Goal: Task Accomplishment & Management: Manage account settings

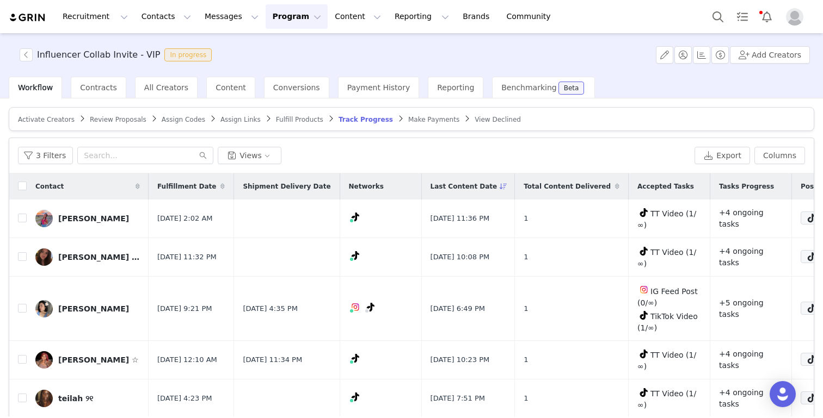
scroll to position [350, 0]
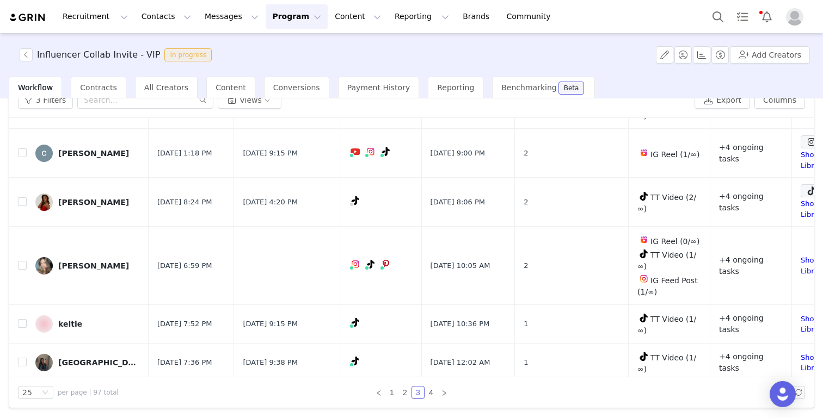
click at [16, 54] on div "Influencer Collab Invite - VIP In progress" at bounding box center [114, 54] width 203 height 13
click at [28, 52] on button "button" at bounding box center [26, 54] width 13 height 13
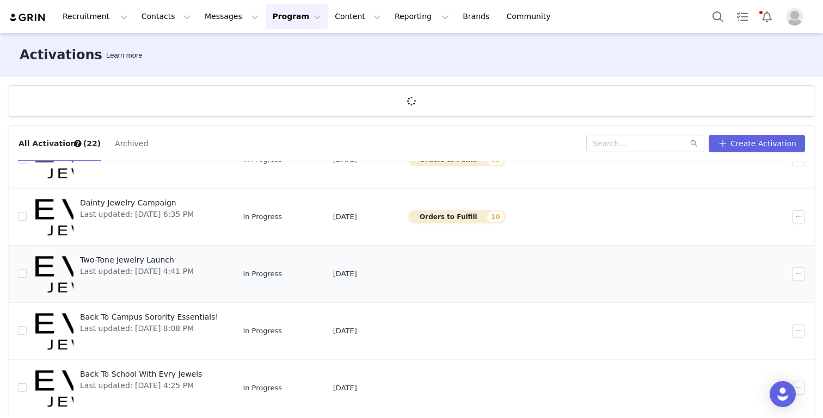
scroll to position [40, 0]
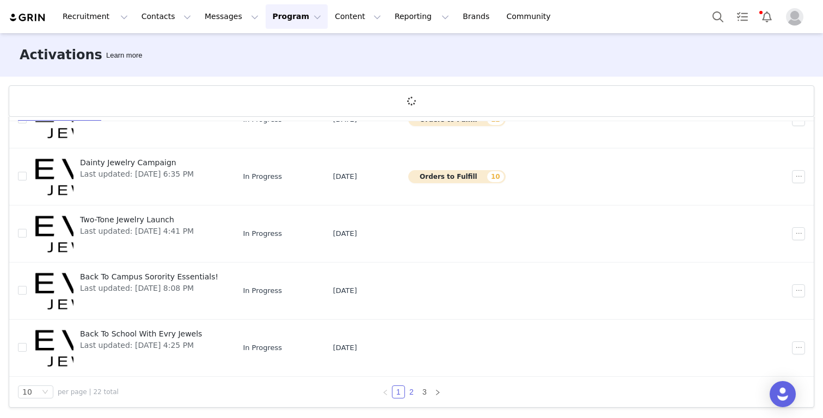
click at [411, 394] on link "2" at bounding box center [411, 392] width 12 height 12
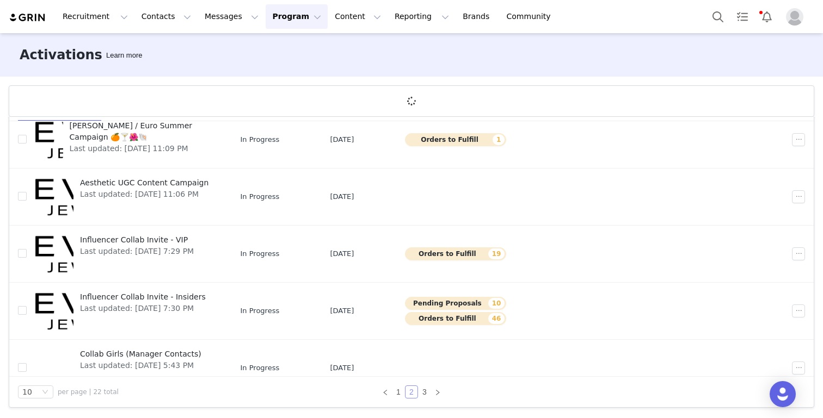
scroll to position [342, 0]
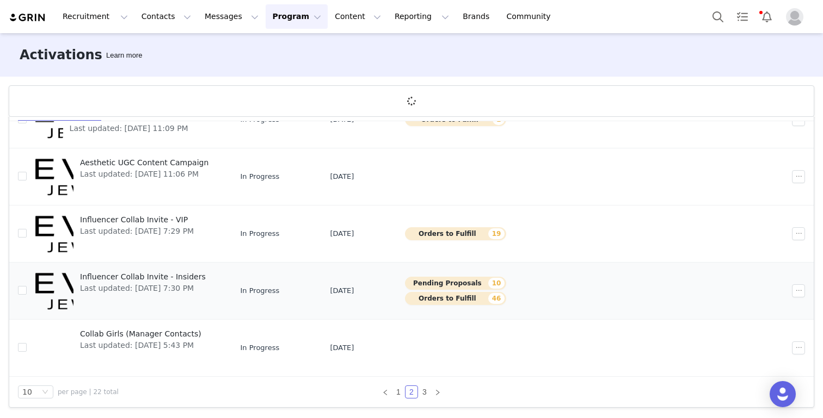
click at [175, 272] on span "Influencer Collab Invite - Insiders" at bounding box center [143, 277] width 126 height 11
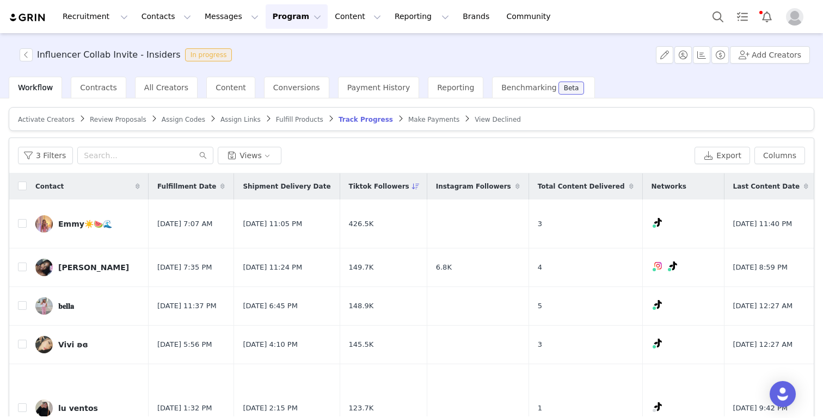
click at [105, 124] on div "Review Proposals" at bounding box center [118, 119] width 57 height 9
click at [106, 122] on span "Review Proposals" at bounding box center [118, 120] width 57 height 8
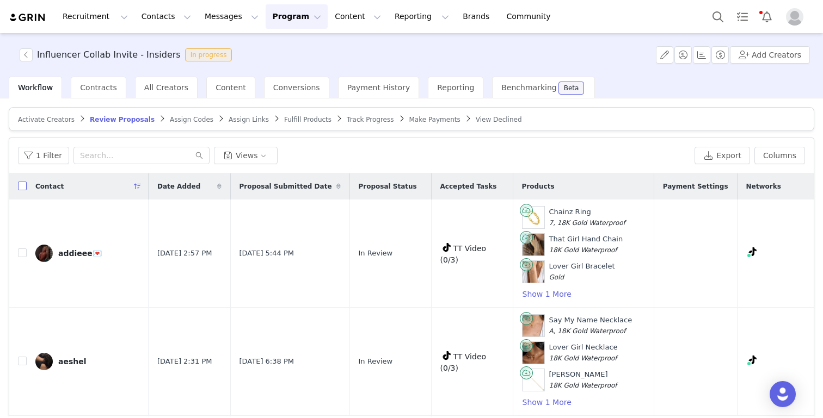
click at [20, 182] on input "checkbox" at bounding box center [22, 186] width 9 height 9
checkbox input "true"
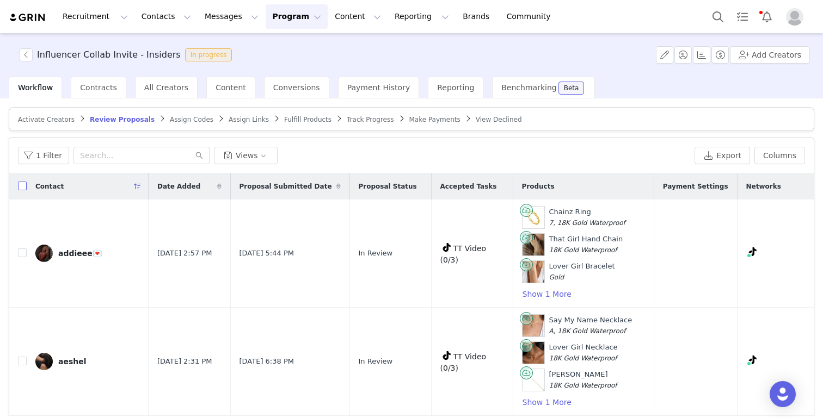
checkbox input "true"
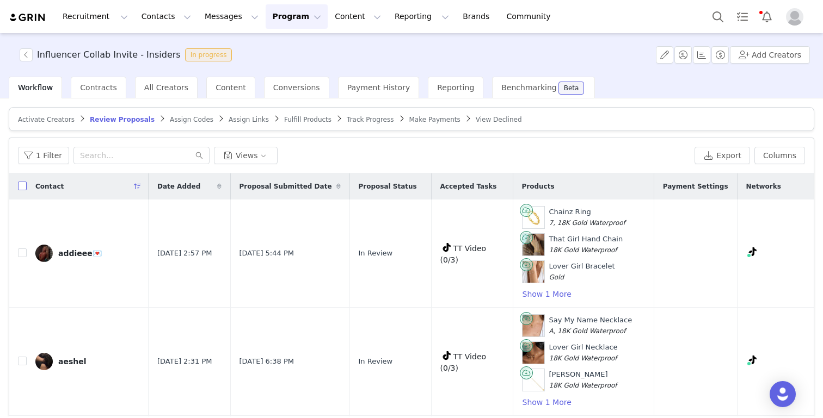
checkbox input "true"
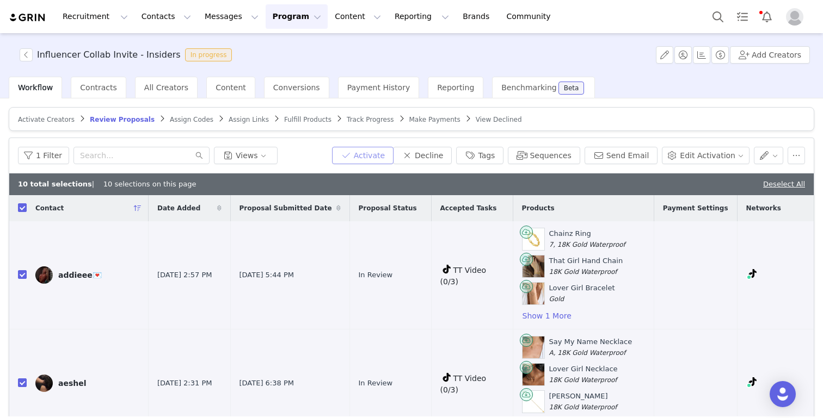
click at [389, 156] on button "Activate" at bounding box center [362, 155] width 61 height 17
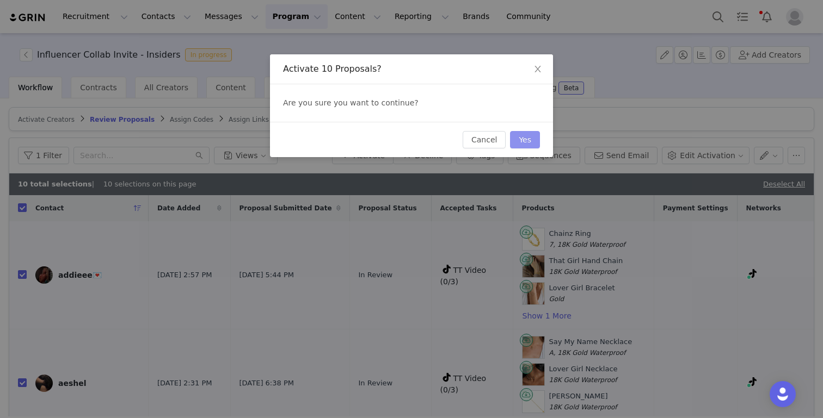
click at [519, 143] on button "Yes" at bounding box center [525, 139] width 30 height 17
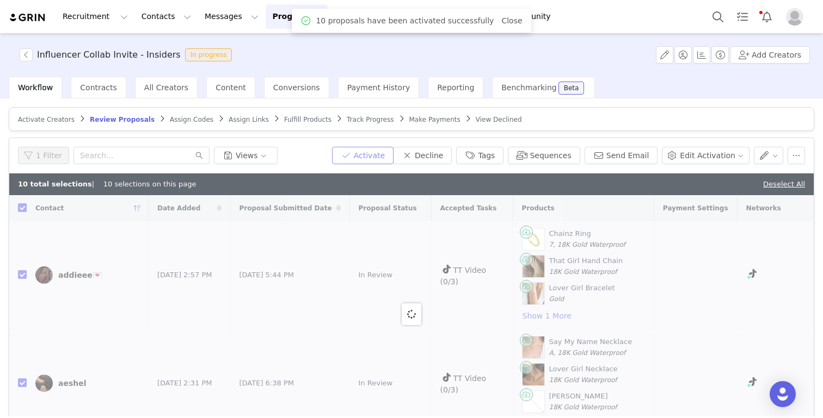
checkbox input "false"
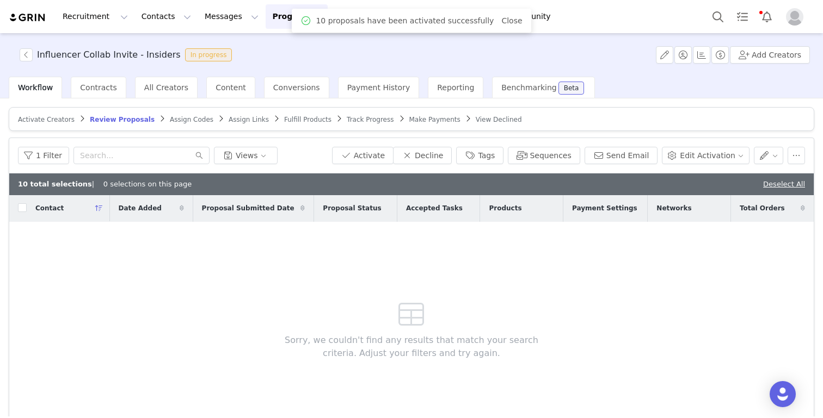
click at [174, 120] on span "Assign Codes" at bounding box center [192, 120] width 44 height 8
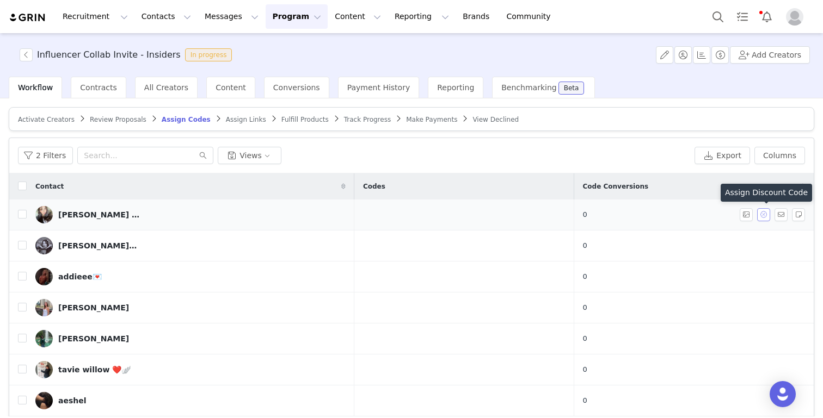
click at [766, 215] on button "button" at bounding box center [763, 214] width 13 height 13
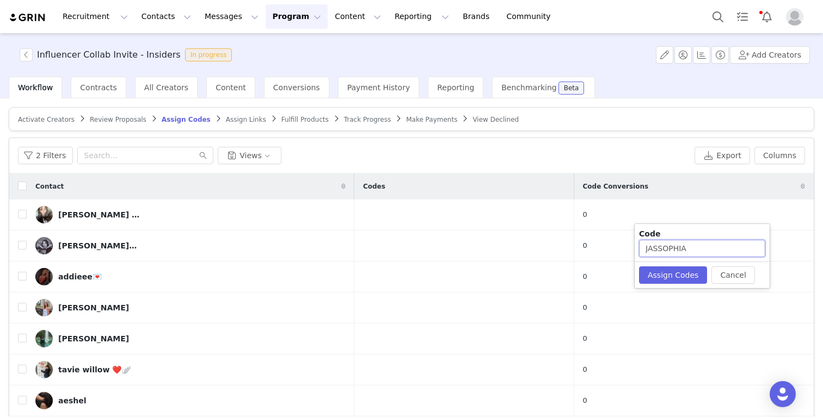
click at [707, 251] on input "JASSOPHIA" at bounding box center [702, 248] width 126 height 17
drag, startPoint x: 660, startPoint y: 249, endPoint x: 717, endPoint y: 249, distance: 57.1
click at [717, 249] on input "JASSOPHIA" at bounding box center [702, 248] width 126 height 17
type input "JAS165"
click at [673, 273] on button "Assign Codes" at bounding box center [673, 275] width 68 height 17
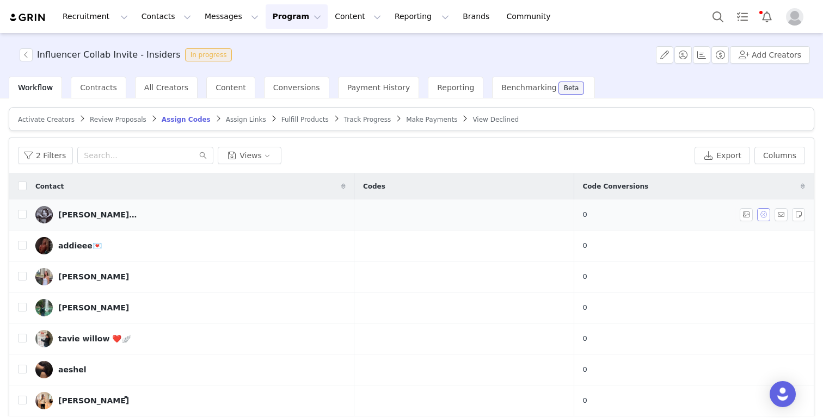
click at [767, 215] on button "button" at bounding box center [763, 214] width 13 height 13
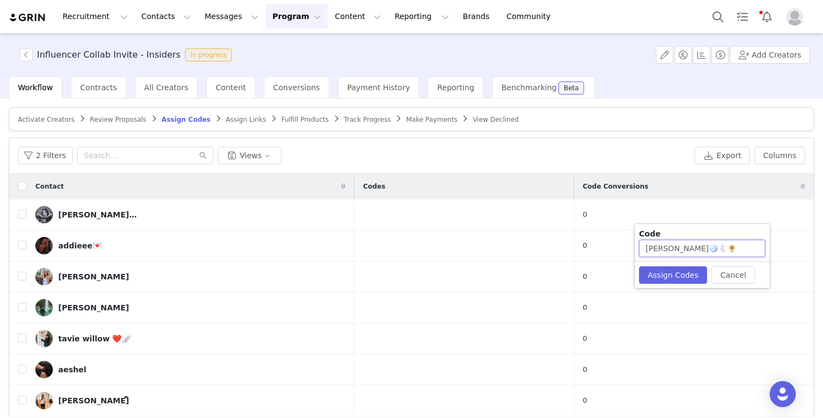
click at [699, 248] on input "[PERSON_NAME]🪩🐇🌻" at bounding box center [702, 248] width 126 height 17
click at [678, 275] on button "Assign Codes" at bounding box center [673, 275] width 68 height 17
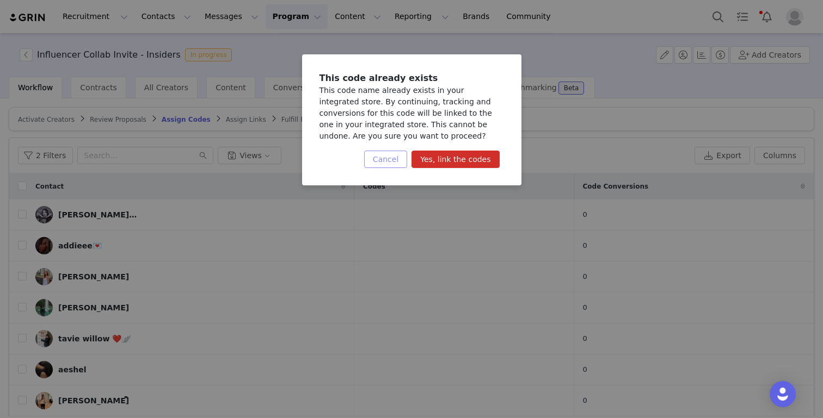
click at [391, 158] on button "Cancel" at bounding box center [385, 159] width 43 height 17
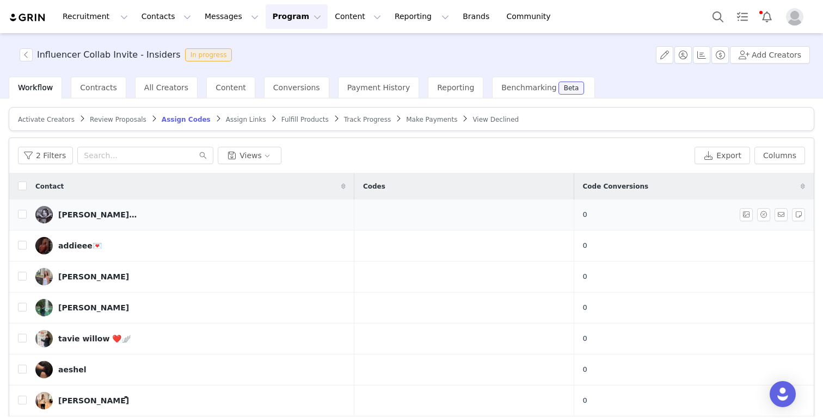
click at [770, 217] on div at bounding box center [775, 214] width 70 height 13
click at [767, 216] on button "button" at bounding box center [763, 214] width 13 height 13
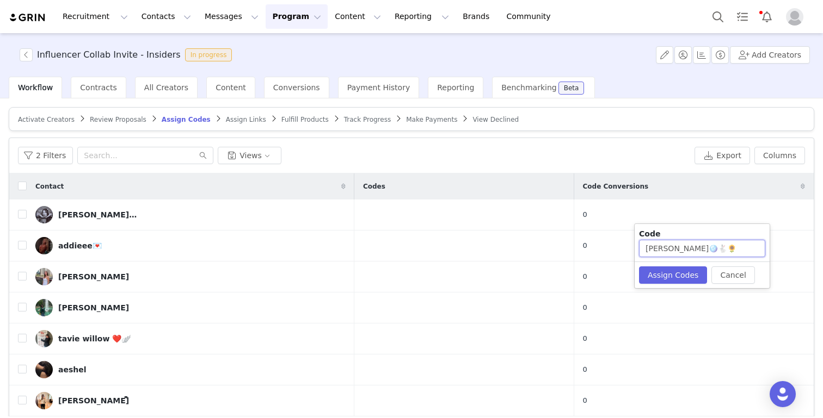
click at [740, 246] on input "[PERSON_NAME]🪩🐇🌻" at bounding box center [702, 248] width 126 height 17
type input "KENNEDY2763"
click at [679, 273] on button "Assign Codes" at bounding box center [673, 275] width 68 height 17
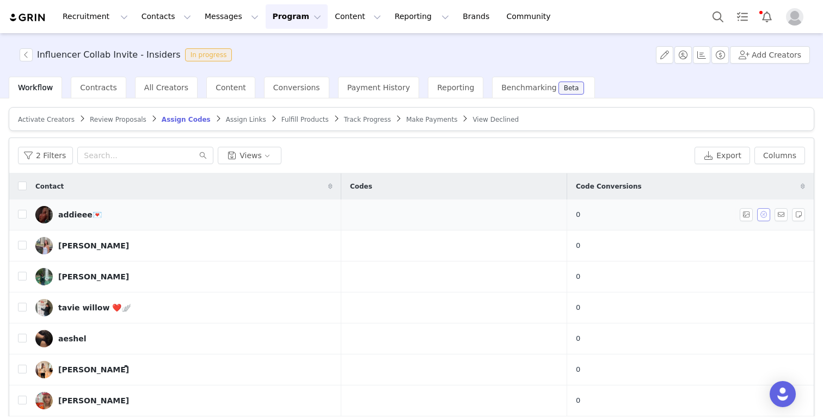
click at [764, 216] on button "button" at bounding box center [763, 214] width 13 height 13
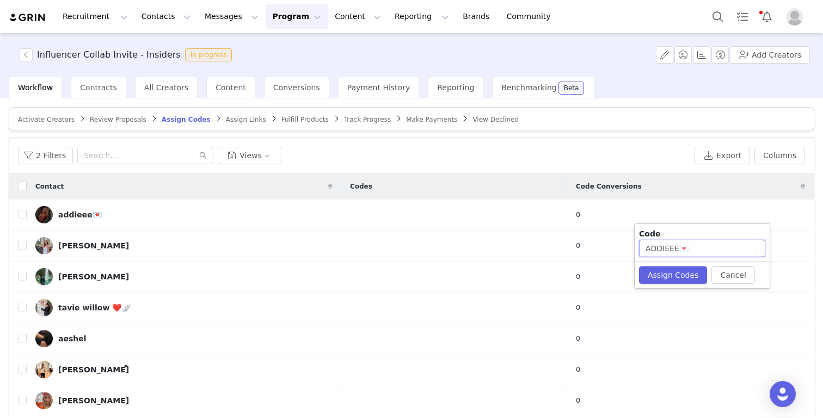
drag, startPoint x: 714, startPoint y: 250, endPoint x: 667, endPoint y: 249, distance: 46.8
click at [667, 249] on input "ADDIEEE💌" at bounding box center [702, 248] width 126 height 17
type input "ADDIE2732"
click at [660, 274] on button "Assign Codes" at bounding box center [673, 275] width 68 height 17
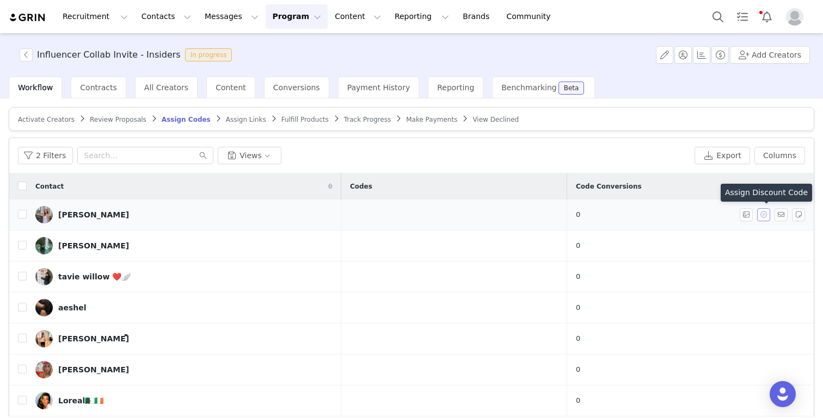
click at [766, 217] on button "button" at bounding box center [763, 214] width 13 height 13
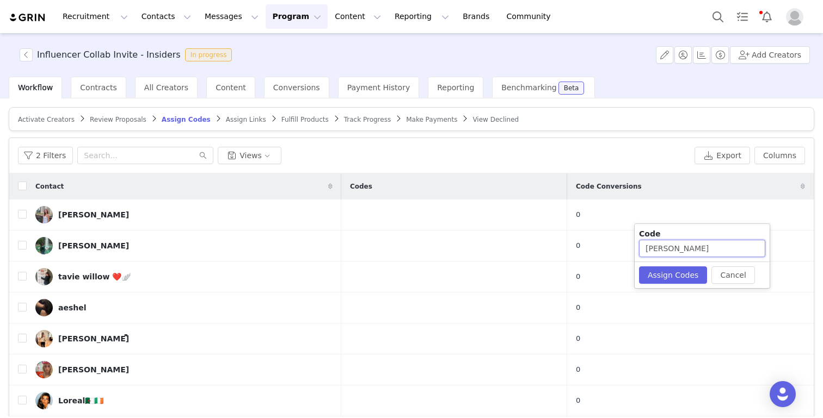
click at [723, 252] on input "[PERSON_NAME]" at bounding box center [702, 248] width 126 height 17
type input "LARA362"
click at [687, 276] on button "Assign Codes" at bounding box center [673, 275] width 68 height 17
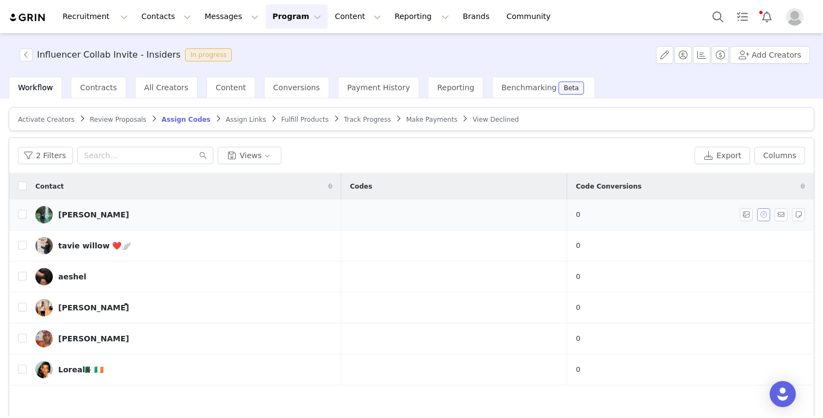
click at [762, 212] on button "button" at bounding box center [763, 214] width 13 height 13
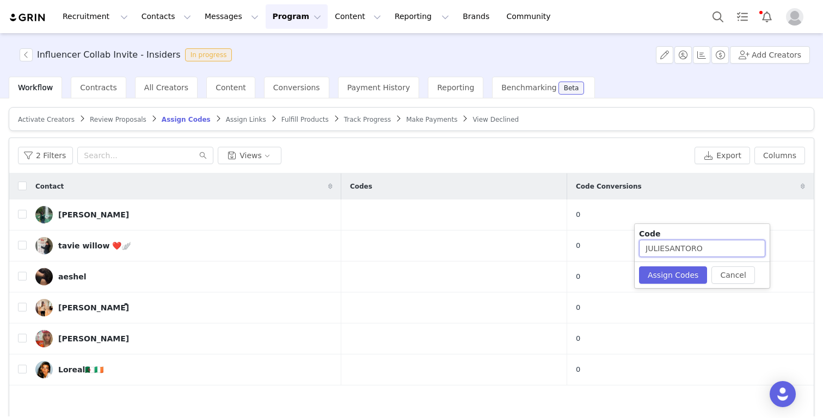
drag, startPoint x: 704, startPoint y: 248, endPoint x: 668, endPoint y: 248, distance: 36.5
click at [668, 248] on input "JULIESANTORO" at bounding box center [702, 248] width 126 height 17
type input "JULIE2862"
click at [658, 281] on button "Assign Codes" at bounding box center [673, 275] width 68 height 17
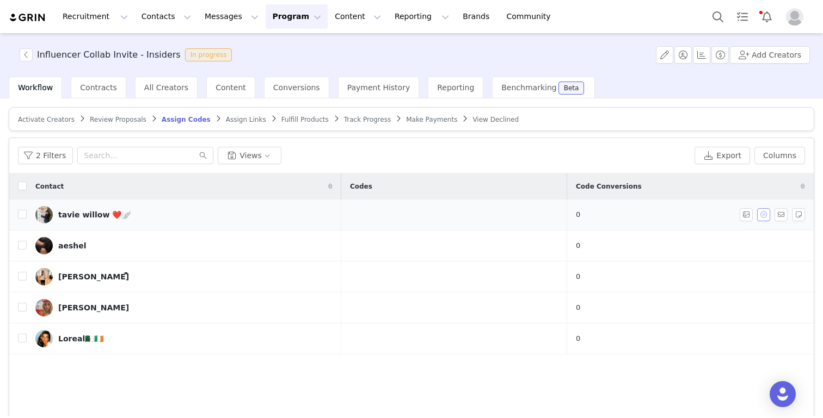
click at [764, 213] on button "button" at bounding box center [763, 214] width 13 height 13
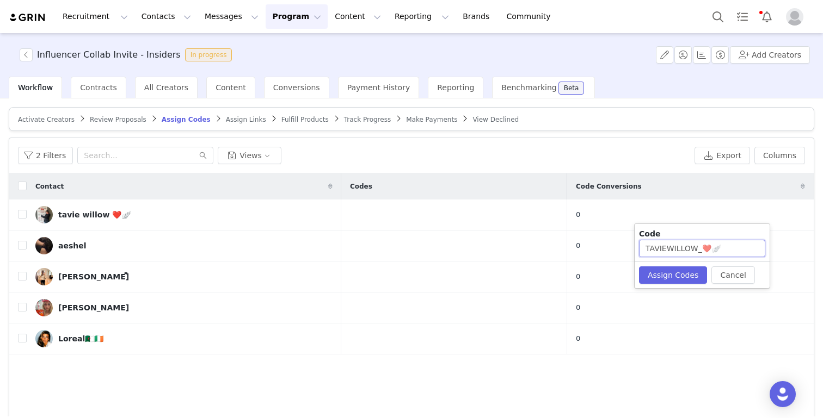
drag, startPoint x: 669, startPoint y: 248, endPoint x: 736, endPoint y: 248, distance: 66.9
click at [736, 248] on input "TAVIEWILLOW_❤️🪽" at bounding box center [702, 248] width 126 height 17
type input "TAVIE161"
click at [679, 276] on button "Assign Codes" at bounding box center [673, 275] width 68 height 17
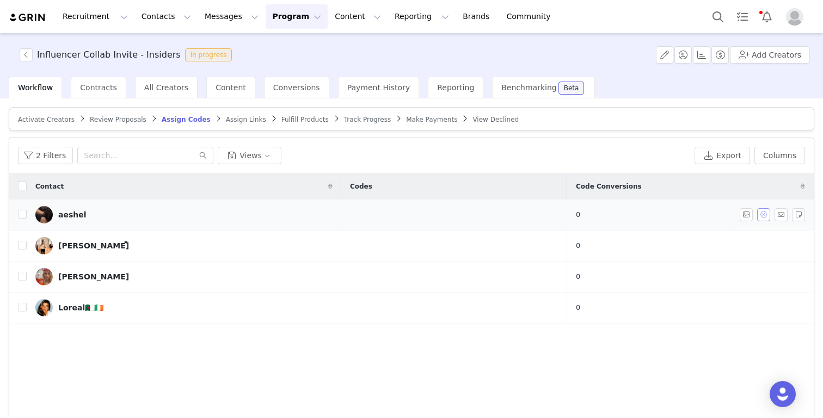
click at [763, 215] on button "button" at bounding box center [763, 214] width 13 height 13
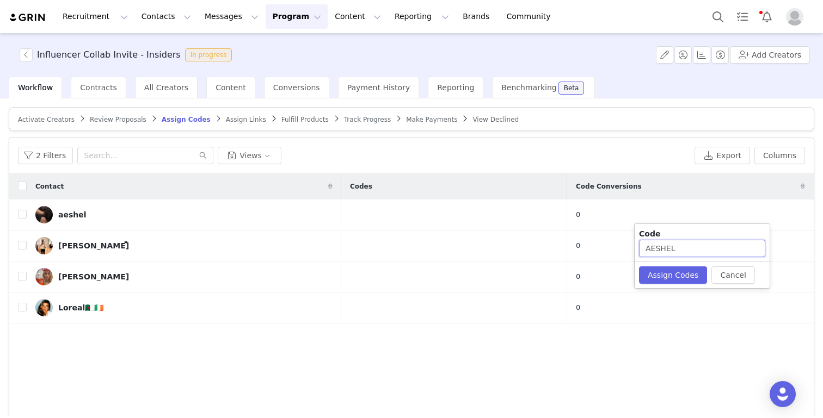
click at [706, 255] on input "AESHEL" at bounding box center [702, 248] width 126 height 17
type input "AESHEL123"
click at [674, 272] on button "Assign Codes" at bounding box center [673, 275] width 68 height 17
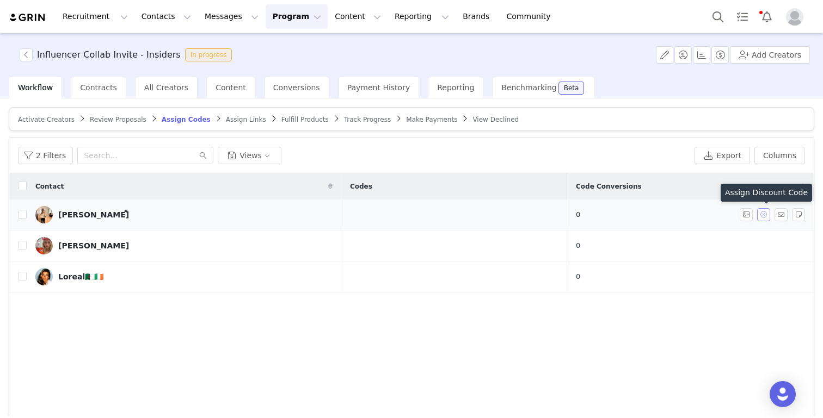
click at [763, 210] on button "button" at bounding box center [763, 214] width 13 height 13
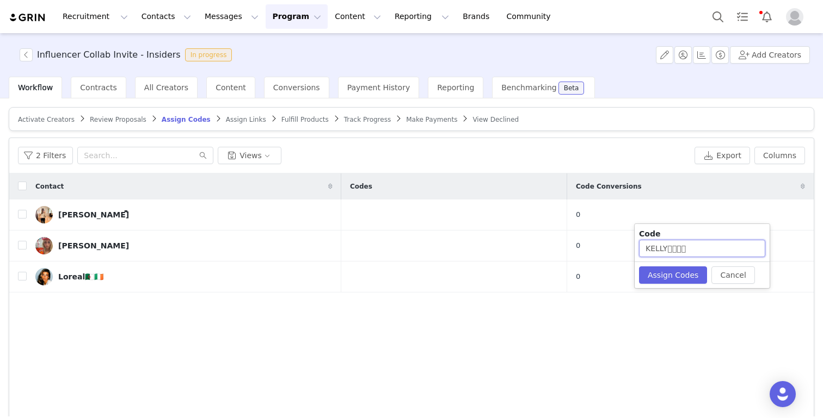
click at [698, 249] on input "KELLYྀིྀི" at bounding box center [702, 248] width 126 height 17
drag, startPoint x: 704, startPoint y: 248, endPoint x: 670, endPoint y: 249, distance: 33.7
click at [670, 249] on input "KELLYྀི" at bounding box center [702, 248] width 126 height 17
drag, startPoint x: 677, startPoint y: 248, endPoint x: 575, endPoint y: 246, distance: 102.9
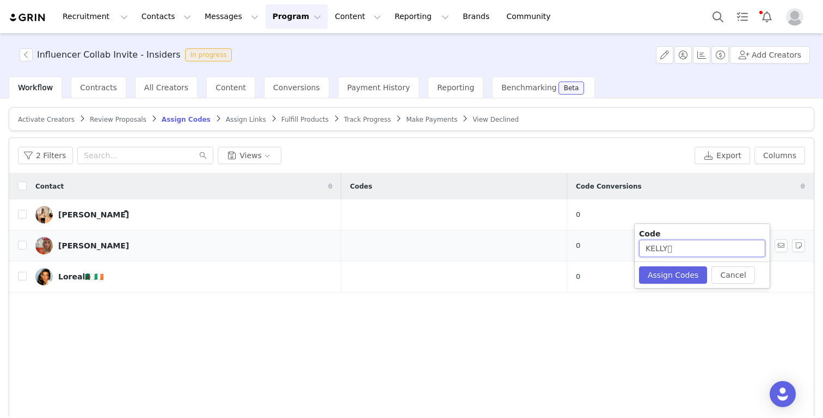
click at [575, 246] on body "Recruitment Recruitment Creator Search Curated Lists Landing Pages Web Extensio…" at bounding box center [411, 209] width 823 height 418
click at [673, 244] on input "KELLYྀ" at bounding box center [702, 248] width 126 height 17
drag, startPoint x: 677, startPoint y: 248, endPoint x: 580, endPoint y: 248, distance: 97.9
click at [580, 248] on body "Recruitment Recruitment Creator Search Curated Lists Landing Pages Web Extensio…" at bounding box center [411, 209] width 823 height 418
type input "KELLY126"
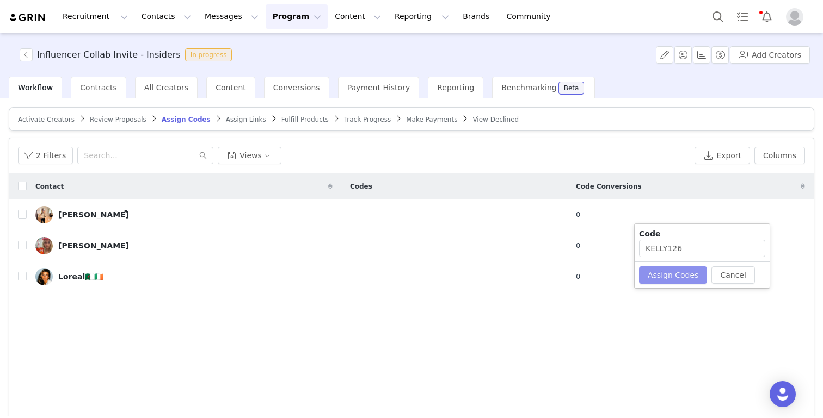
click at [664, 283] on button "Assign Codes" at bounding box center [673, 275] width 68 height 17
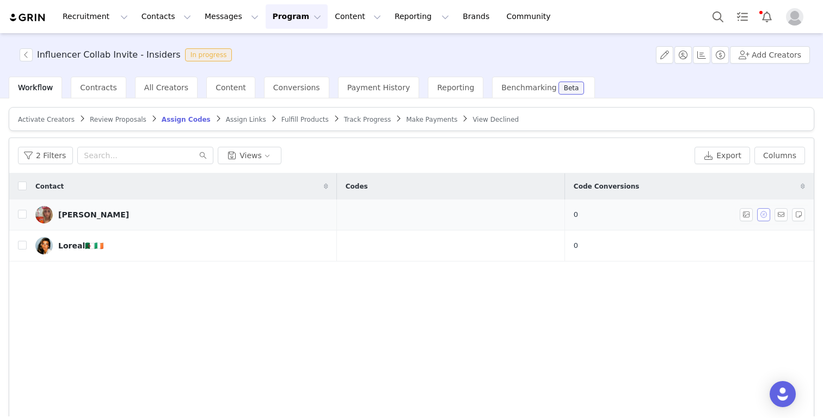
click at [759, 217] on button "button" at bounding box center [763, 214] width 13 height 13
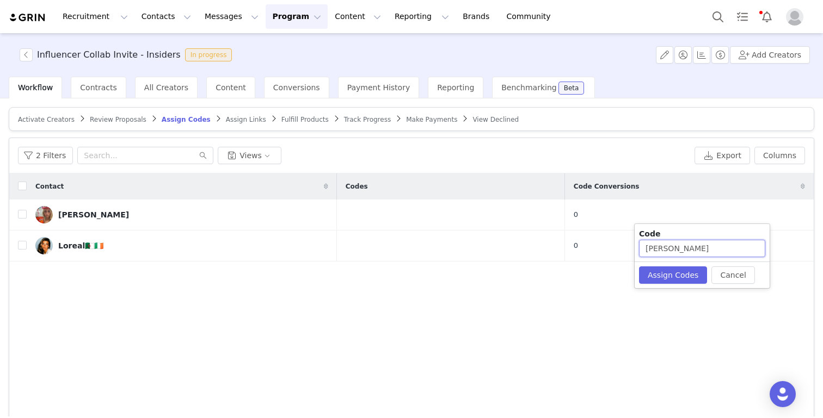
drag, startPoint x: 701, startPoint y: 249, endPoint x: 665, endPoint y: 248, distance: 35.9
click at [665, 248] on input "[PERSON_NAME]" at bounding box center [702, 248] width 126 height 17
type input "RILEY1682"
click at [665, 279] on button "Assign Codes" at bounding box center [673, 275] width 68 height 17
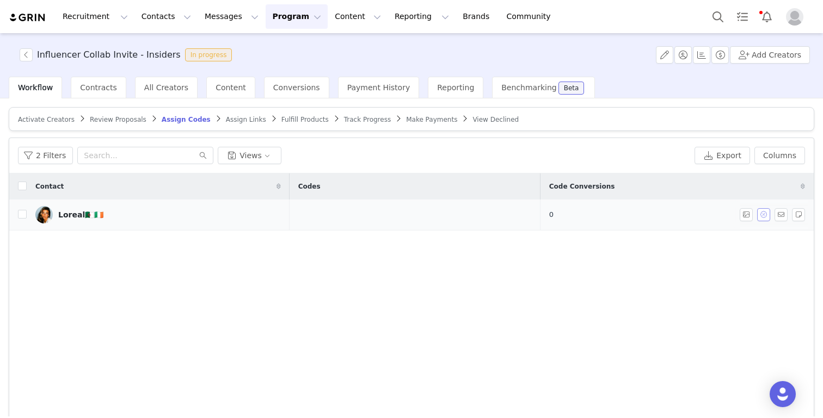
click at [765, 219] on button "button" at bounding box center [763, 214] width 13 height 13
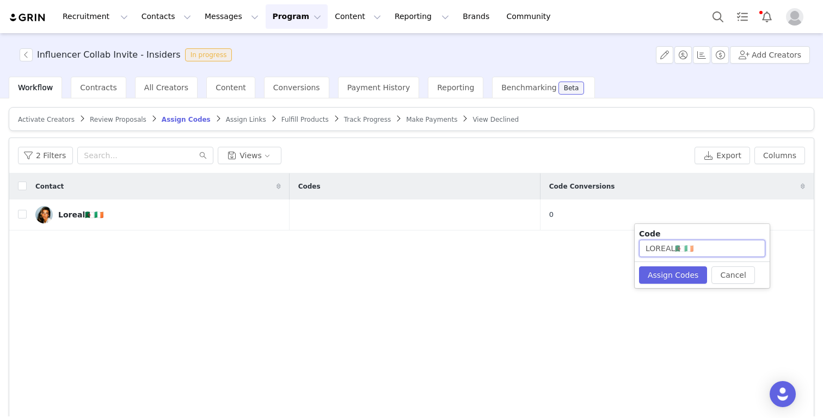
click at [699, 250] on input "LOREAL🇩🇿🇮🇪" at bounding box center [702, 248] width 126 height 17
type input "LOREAL261"
click at [681, 270] on button "Assign Codes" at bounding box center [673, 275] width 68 height 17
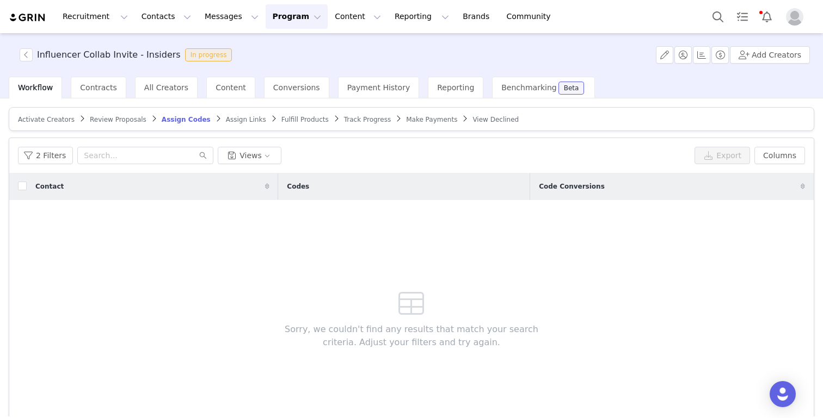
click at [245, 118] on span "Assign Links" at bounding box center [246, 120] width 40 height 8
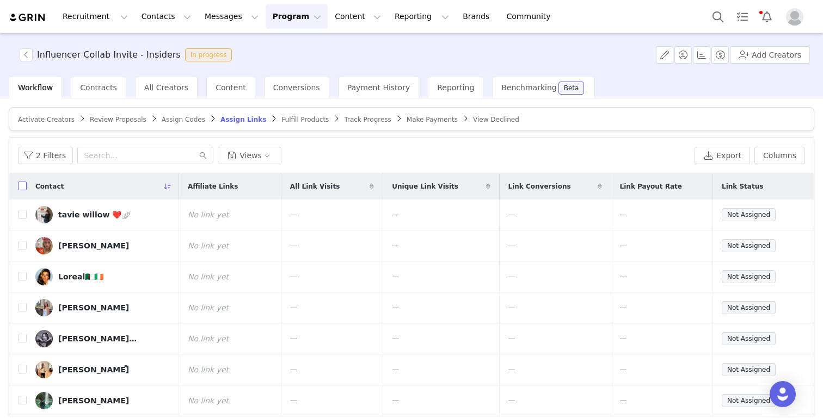
click at [24, 188] on input "checkbox" at bounding box center [22, 186] width 9 height 9
checkbox input "true"
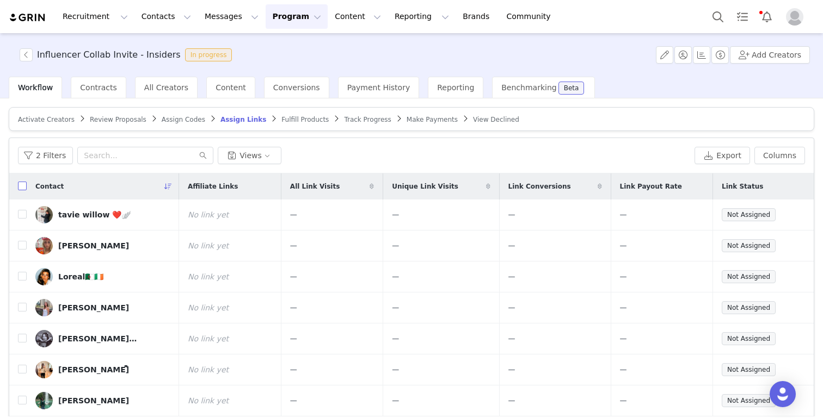
checkbox input "true"
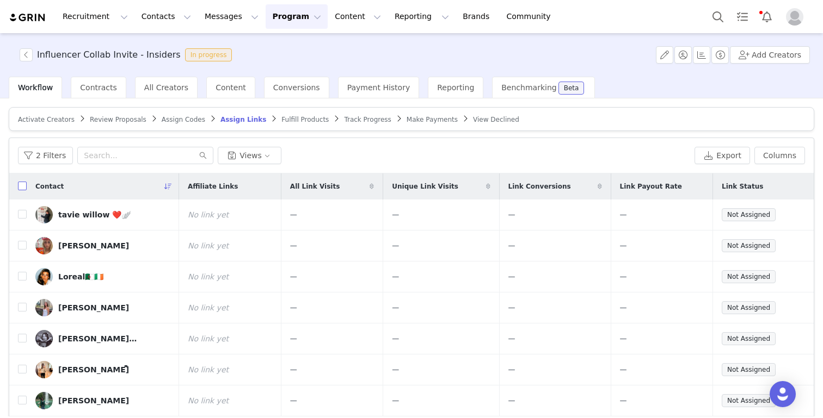
checkbox input "true"
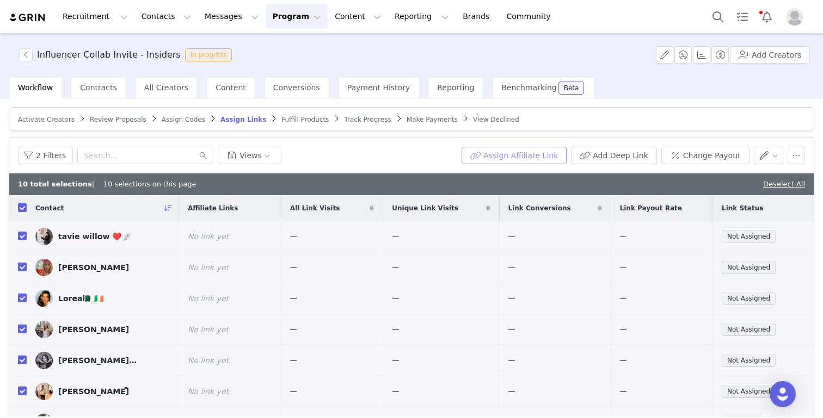
click at [547, 161] on button "Assign Affiliate Link" at bounding box center [513, 155] width 105 height 17
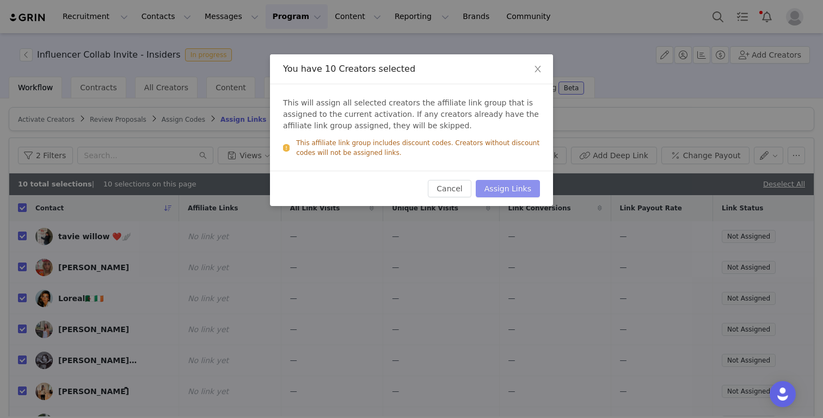
click at [518, 187] on button "Assign Links" at bounding box center [508, 188] width 64 height 17
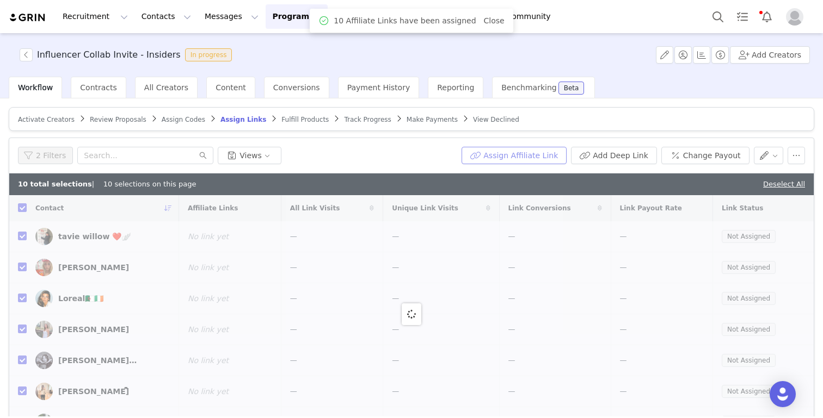
checkbox input "false"
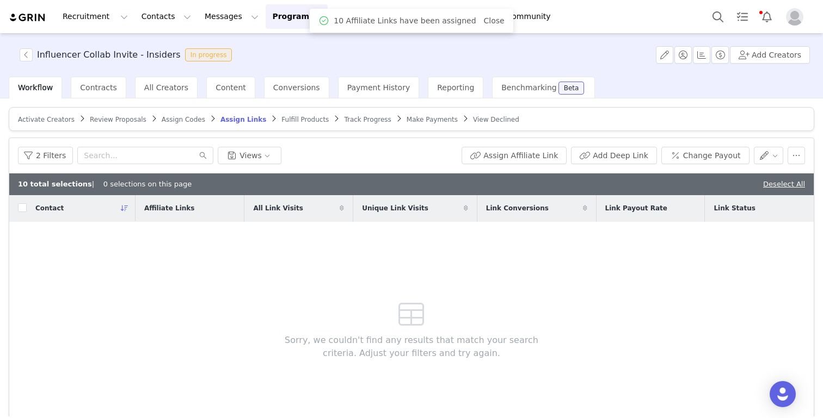
click at [289, 119] on span "Fulfill Products" at bounding box center [304, 120] width 47 height 8
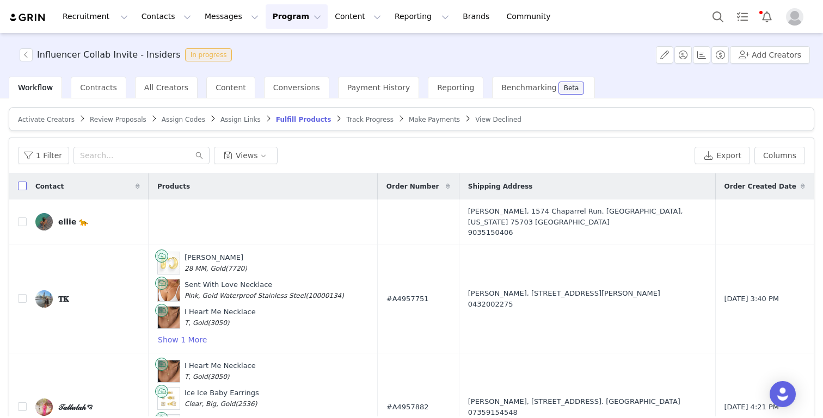
click at [21, 188] on input "checkbox" at bounding box center [22, 186] width 9 height 9
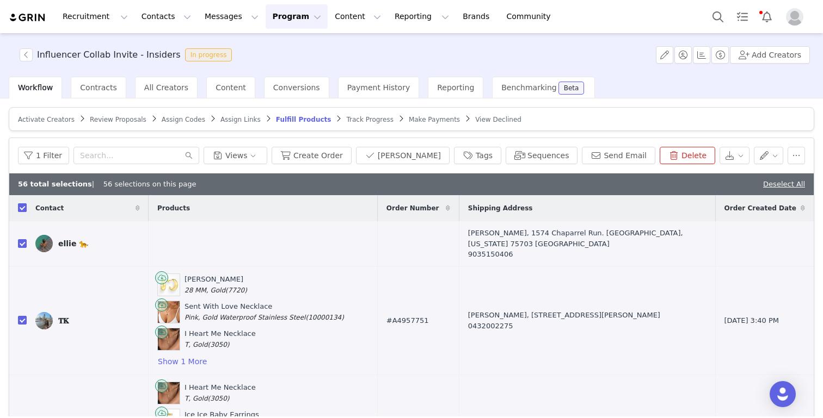
checkbox input "true"
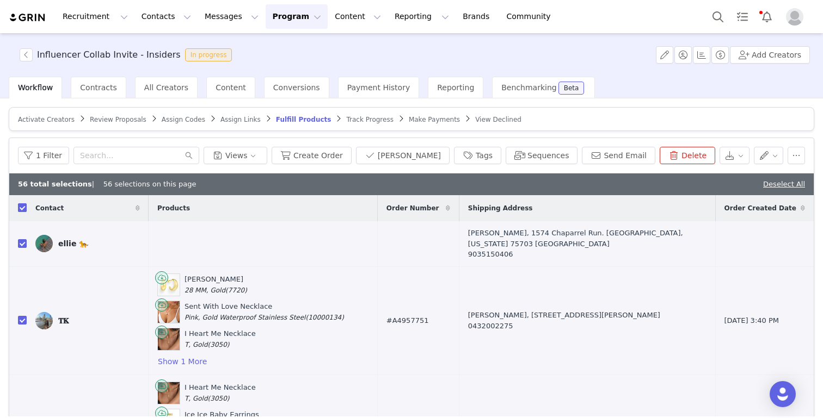
checkbox input "true"
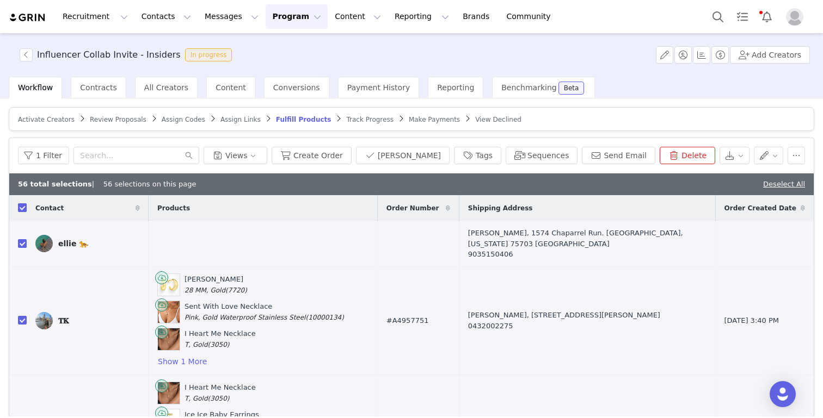
checkbox input "true"
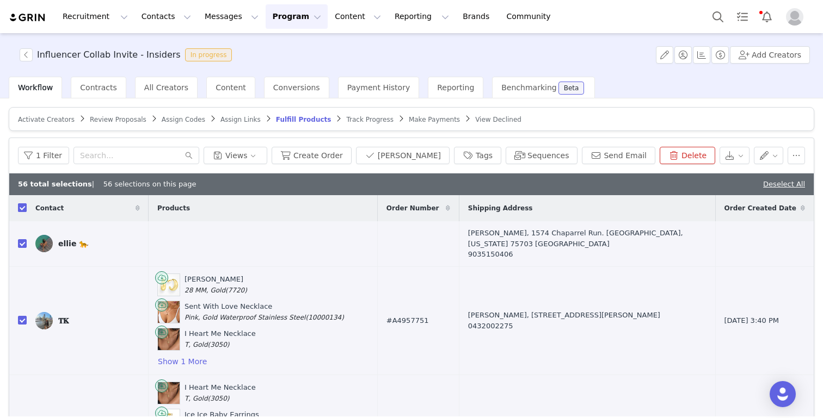
checkbox input "true"
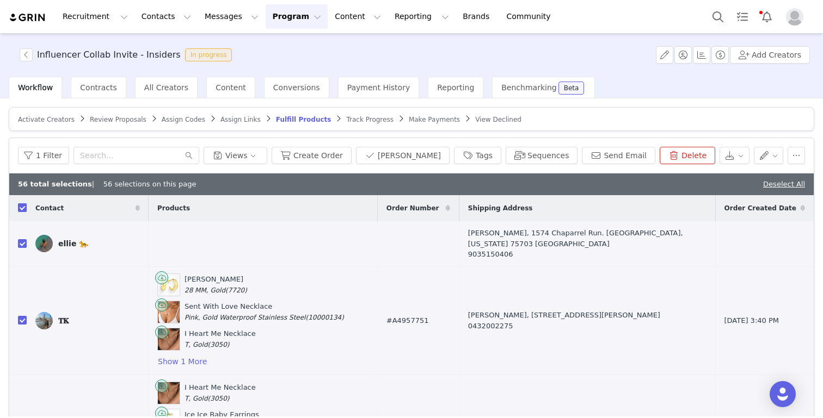
checkbox input "true"
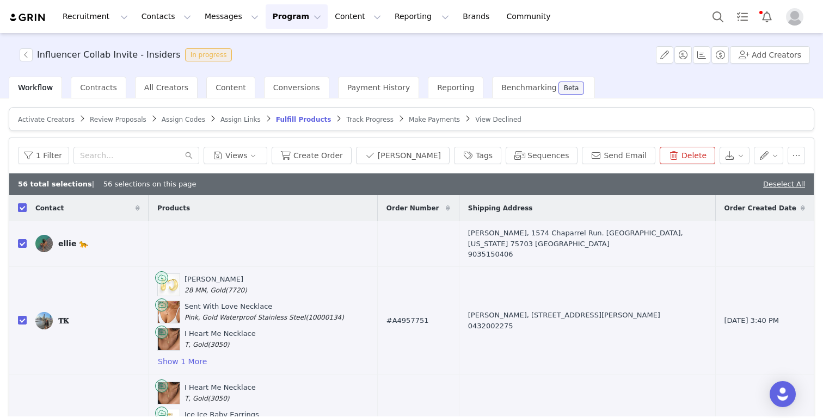
checkbox input "true"
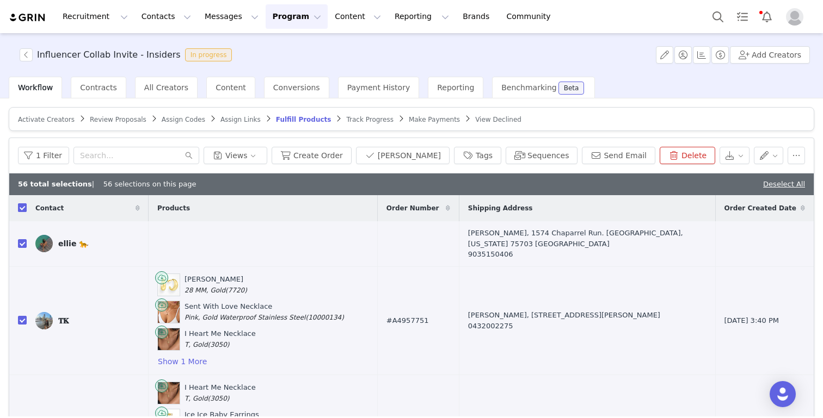
checkbox input "true"
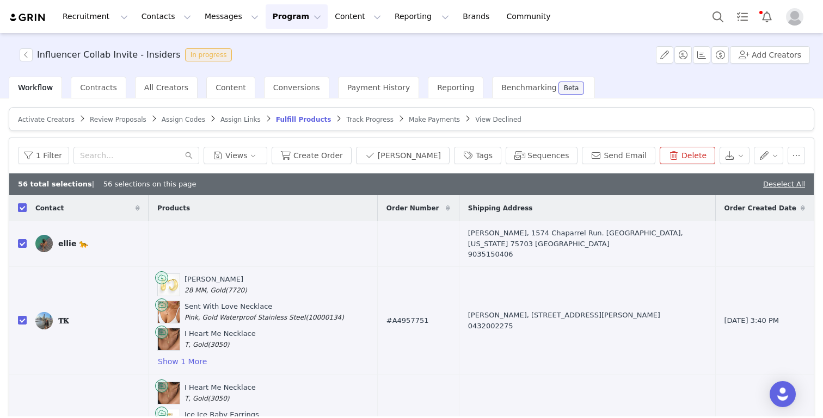
checkbox input "true"
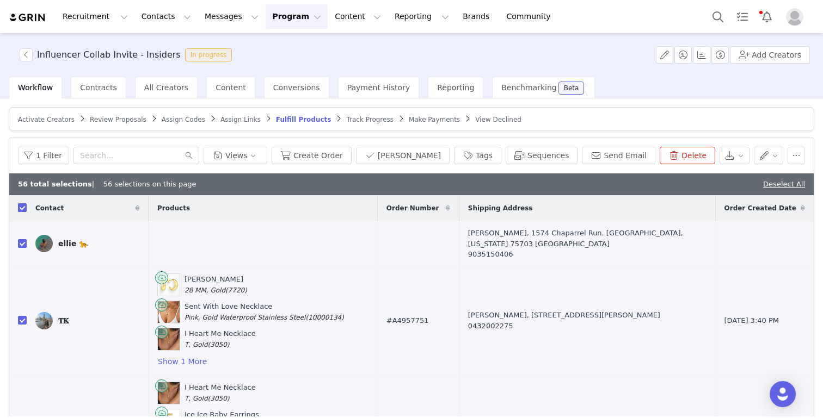
checkbox input "true"
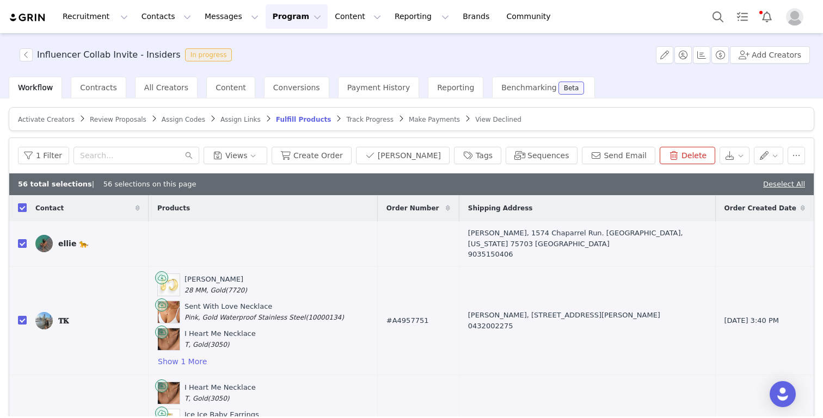
checkbox input "true"
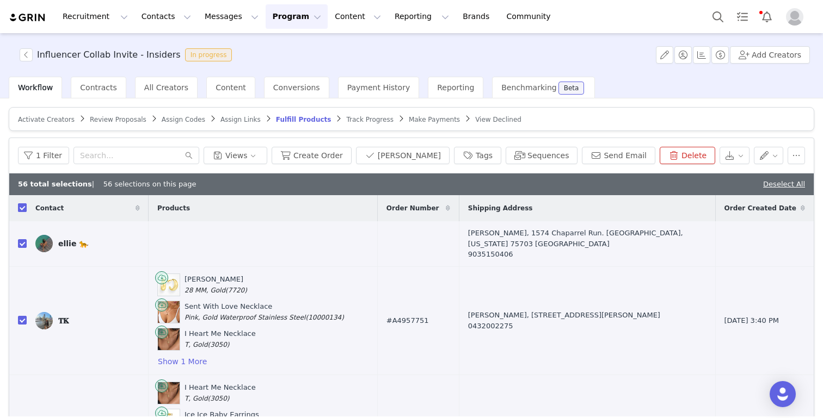
checkbox input "true"
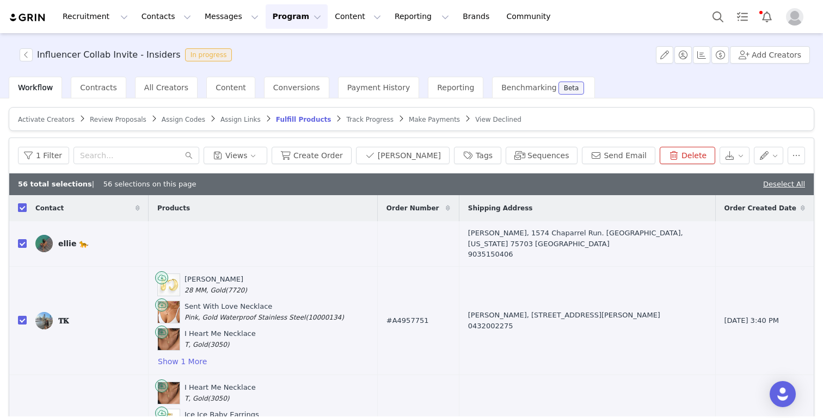
checkbox input "true"
click at [25, 207] on input "checkbox" at bounding box center [22, 208] width 9 height 9
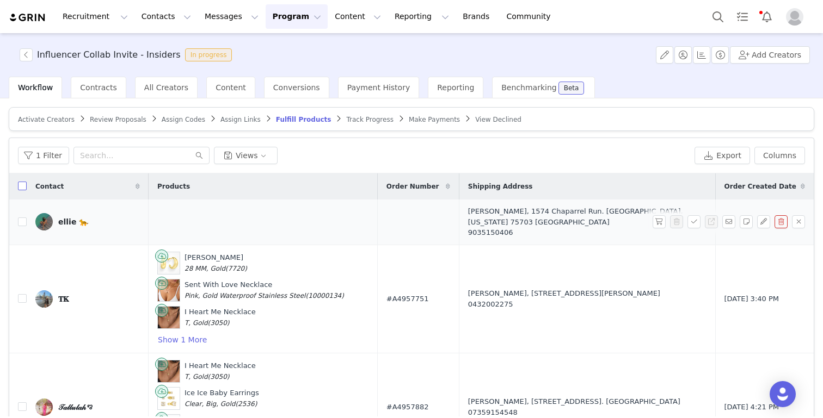
checkbox input "false"
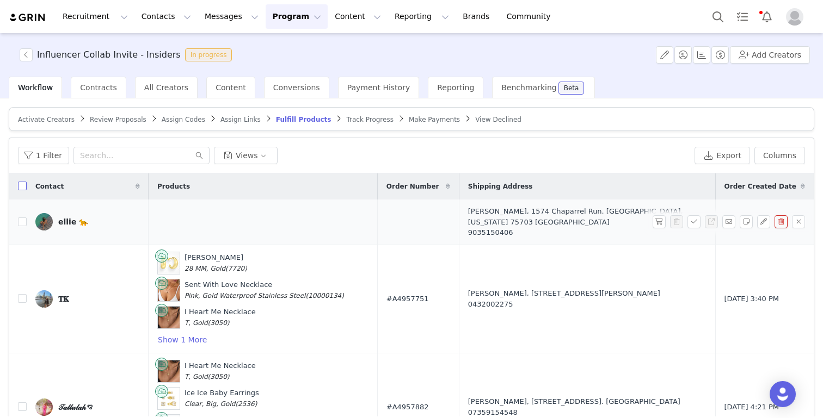
checkbox input "false"
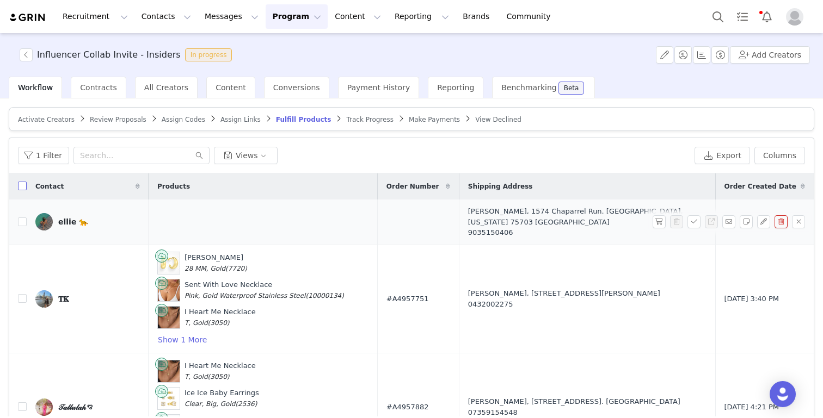
checkbox input "false"
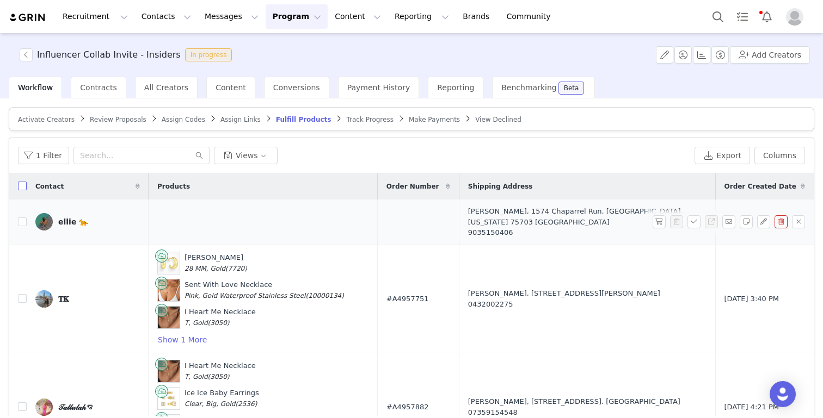
checkbox input "false"
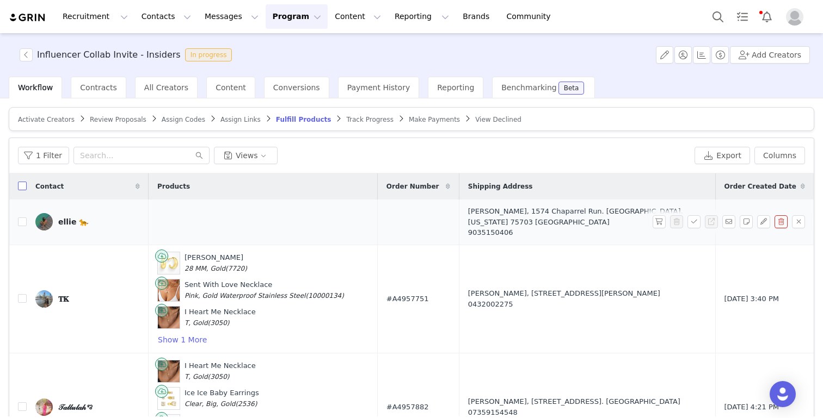
checkbox input "false"
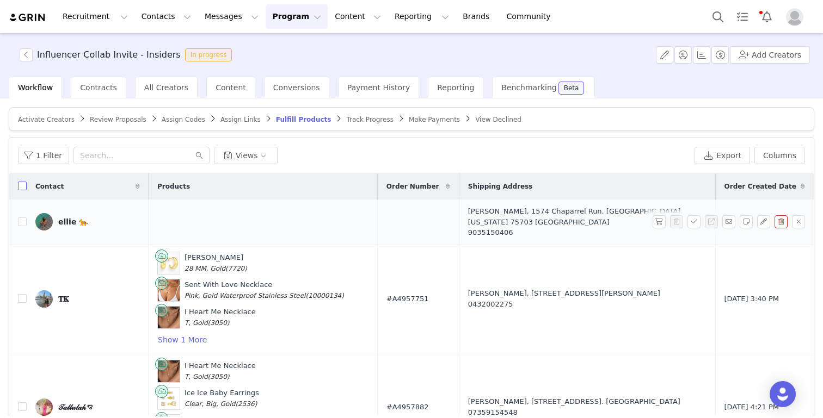
checkbox input "false"
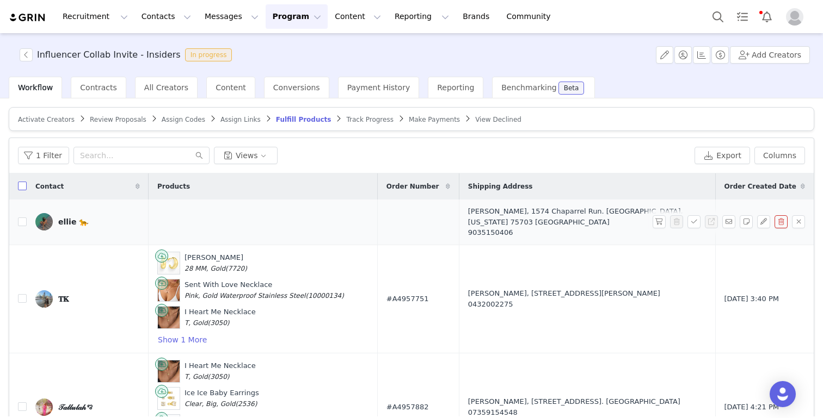
checkbox input "false"
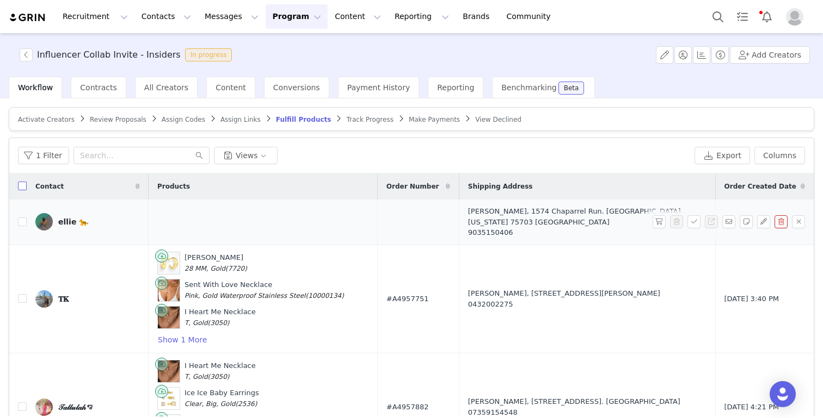
checkbox input "false"
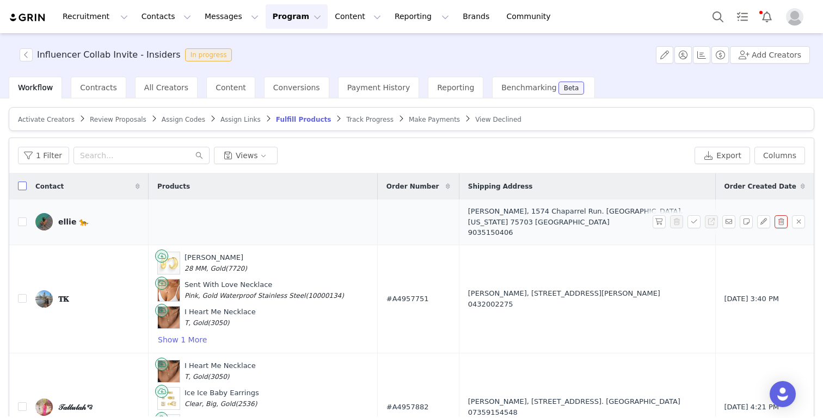
checkbox input "false"
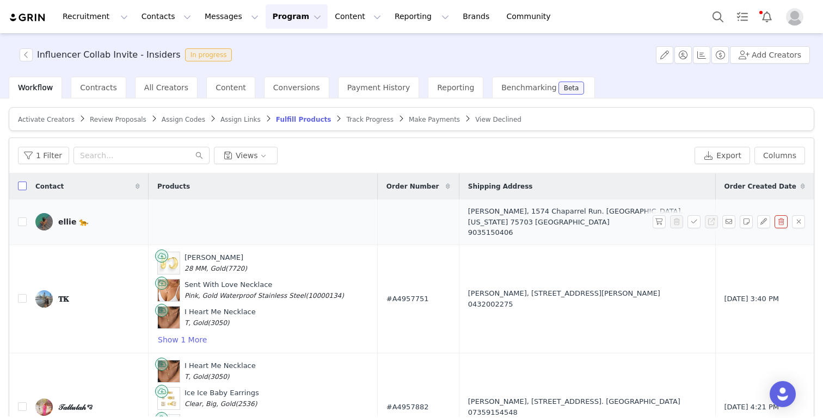
checkbox input "false"
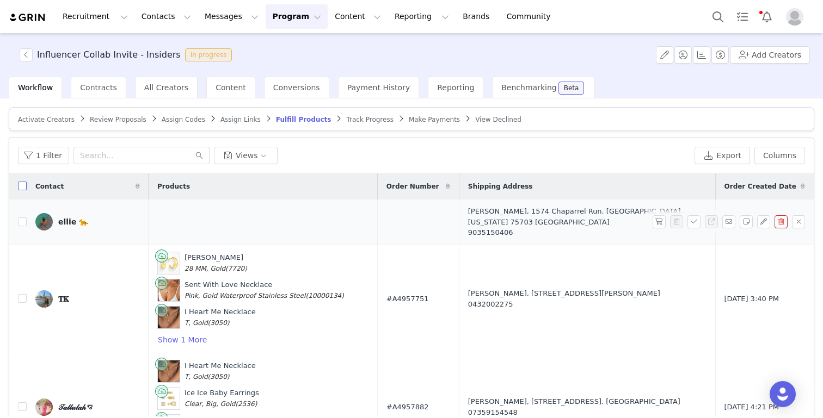
checkbox input "false"
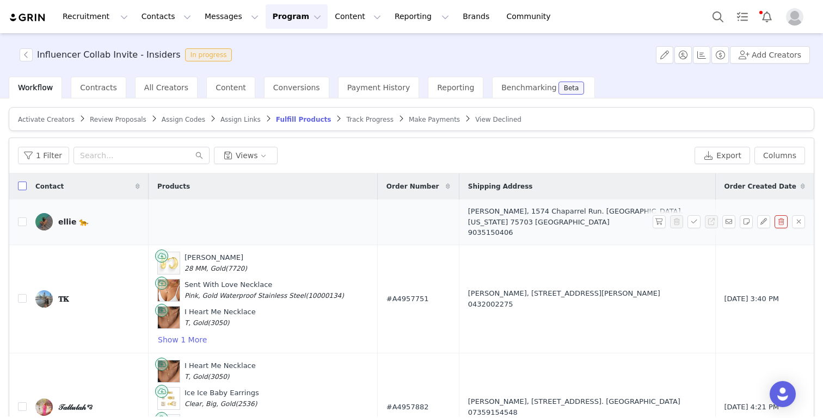
checkbox input "false"
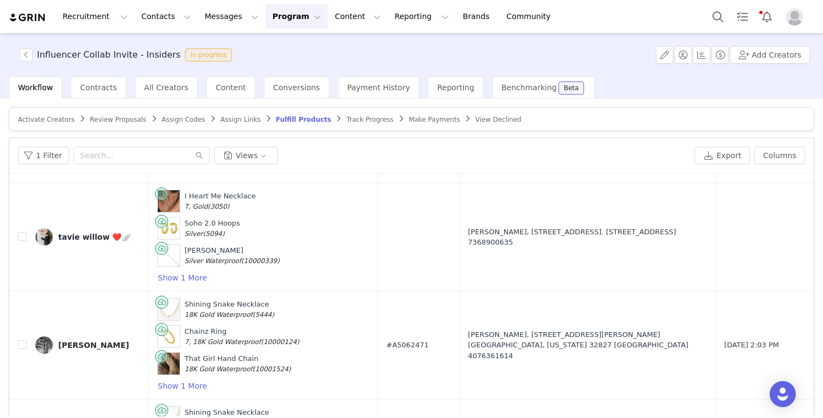
scroll to position [3667, 0]
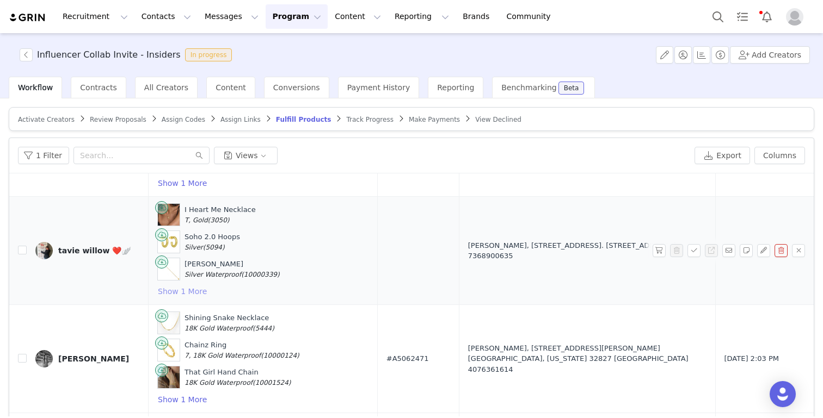
click at [175, 285] on button "Show 1 More" at bounding box center [182, 291] width 50 height 13
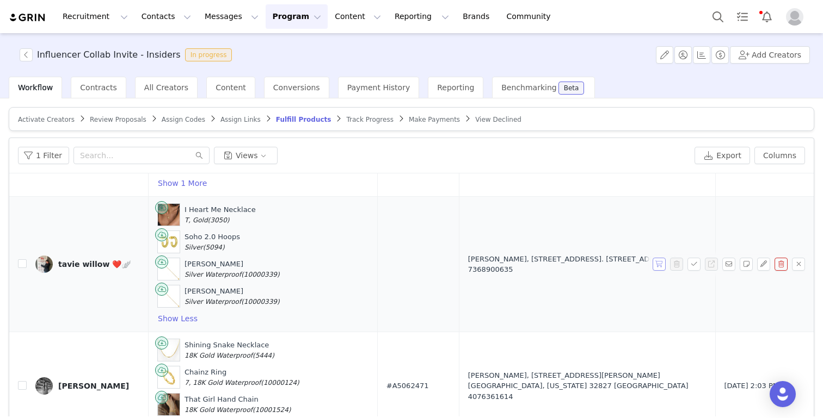
click at [657, 258] on button "button" at bounding box center [658, 264] width 13 height 13
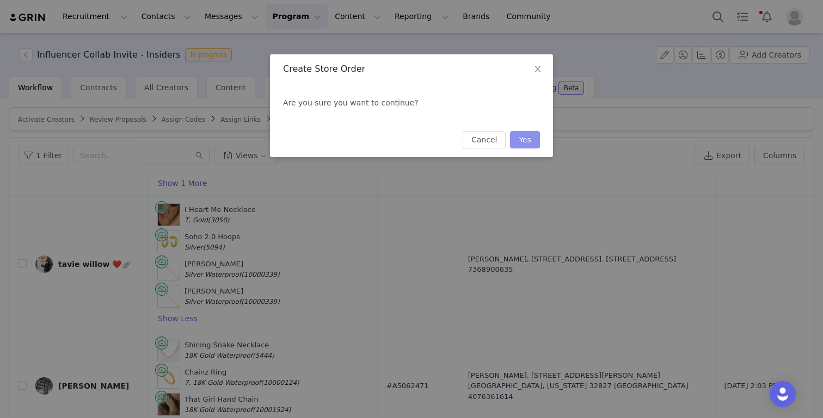
click at [531, 140] on button "Yes" at bounding box center [525, 139] width 30 height 17
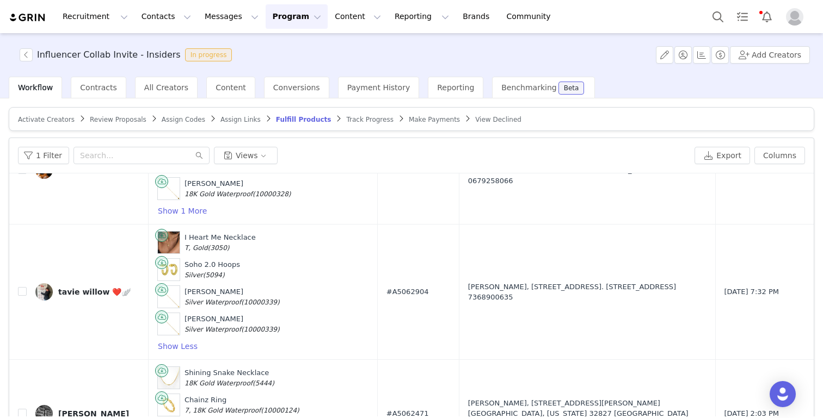
scroll to position [3632, 0]
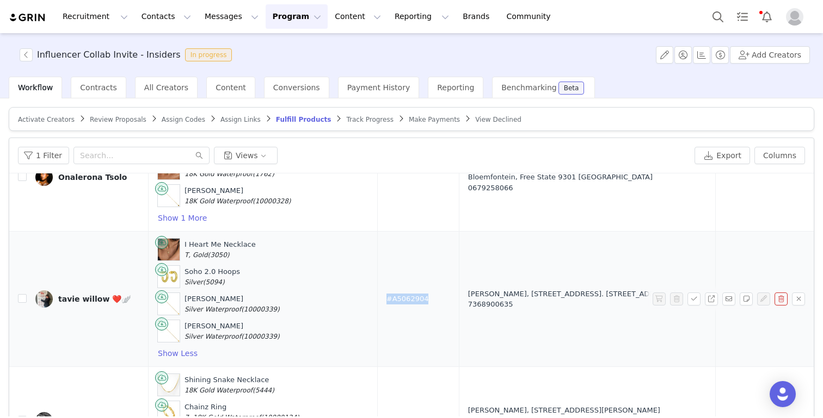
drag, startPoint x: 426, startPoint y: 290, endPoint x: 379, endPoint y: 290, distance: 46.3
click at [379, 290] on td "#A5062904" at bounding box center [418, 299] width 82 height 135
copy span "#A5062904"
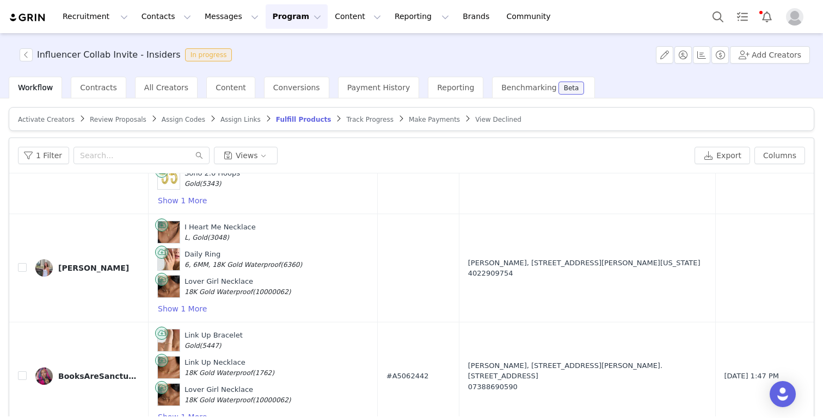
scroll to position [4431, 0]
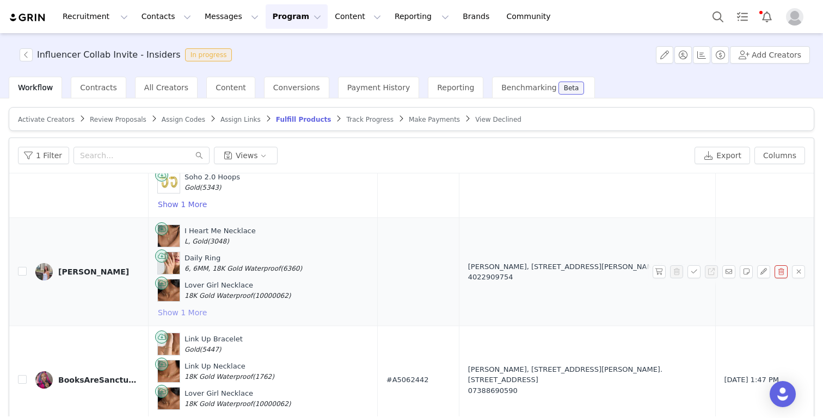
click at [186, 306] on button "Show 1 More" at bounding box center [182, 312] width 50 height 13
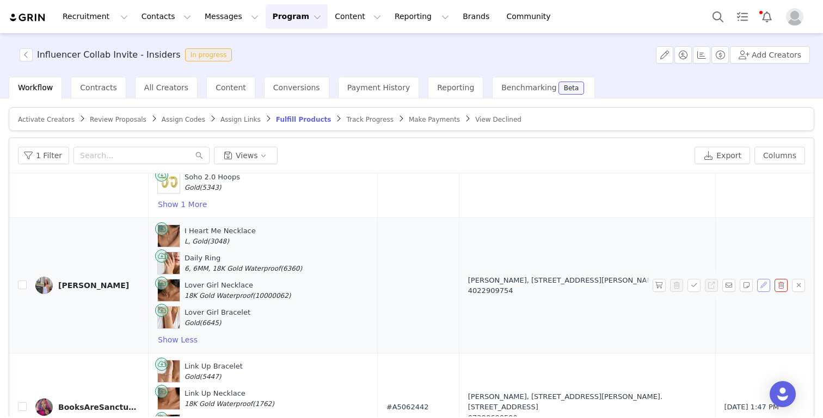
click at [767, 279] on button "button" at bounding box center [763, 285] width 13 height 13
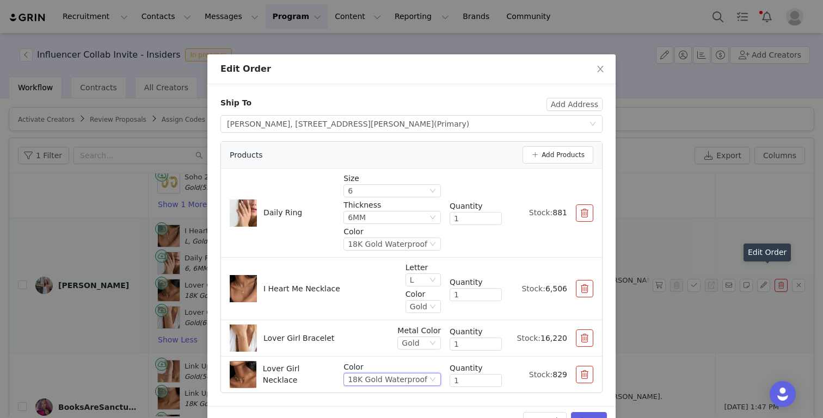
click at [402, 378] on div "18K Gold Waterproof" at bounding box center [387, 380] width 79 height 12
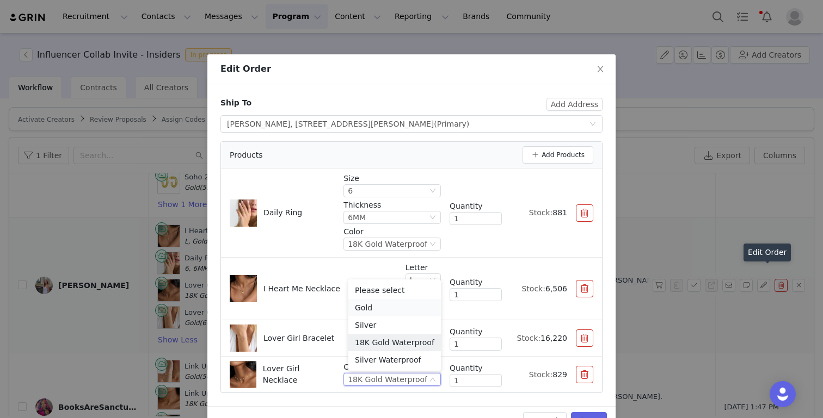
click at [387, 310] on li "Gold" at bounding box center [394, 307] width 93 height 17
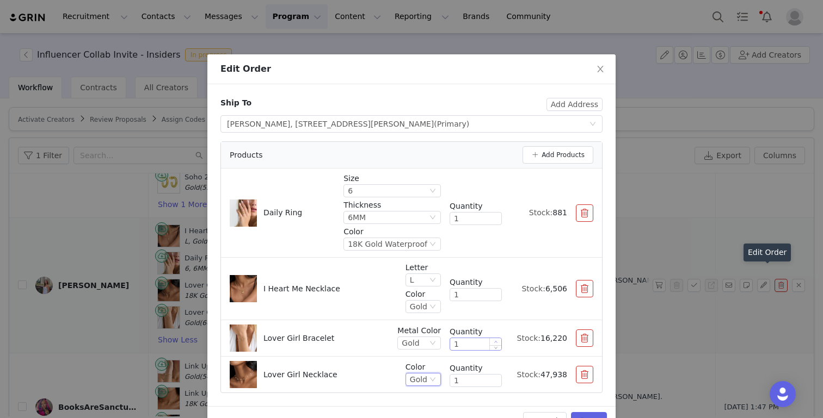
scroll to position [30, 0]
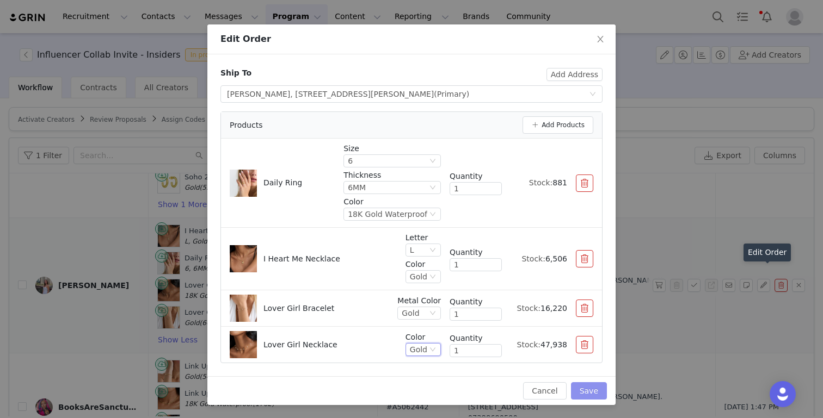
click at [589, 395] on button "Save" at bounding box center [589, 391] width 36 height 17
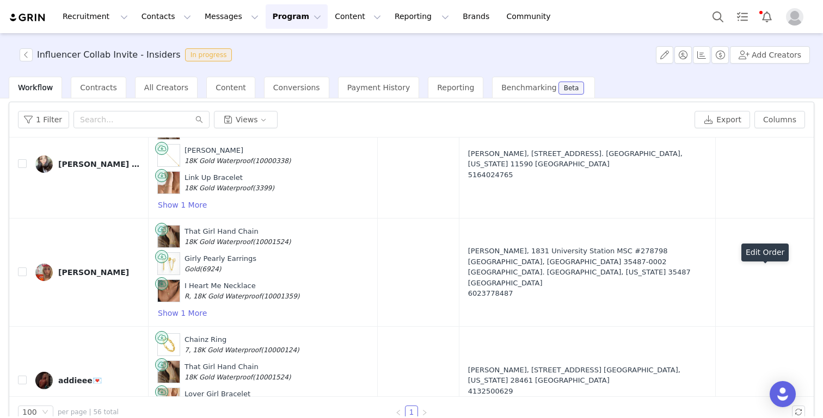
scroll to position [5748, 0]
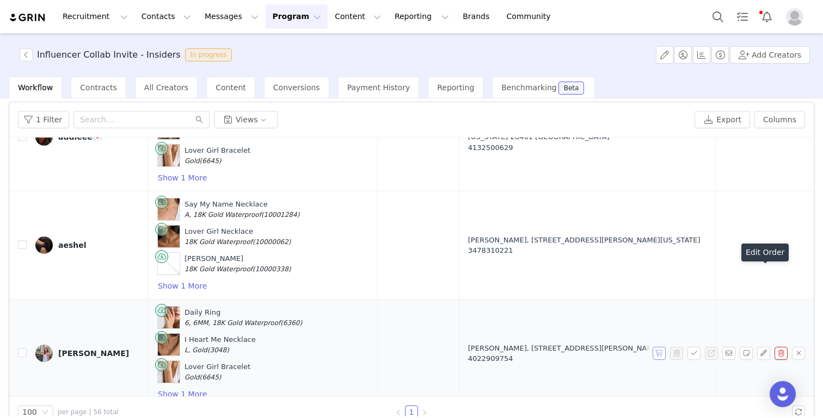
click at [659, 347] on button "button" at bounding box center [658, 353] width 13 height 13
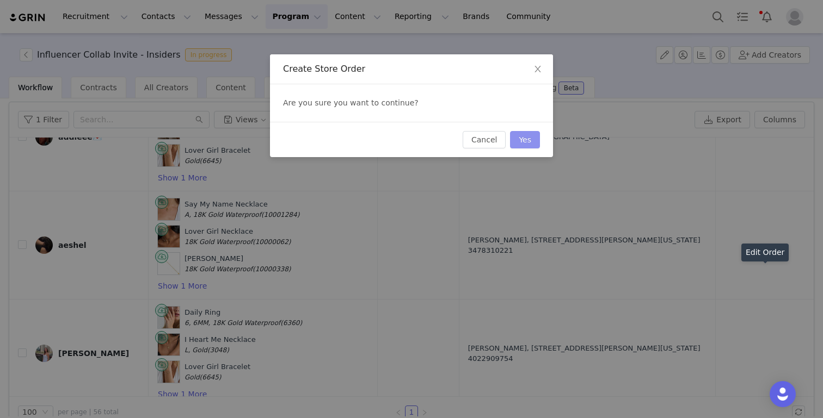
click at [522, 133] on button "Yes" at bounding box center [525, 139] width 30 height 17
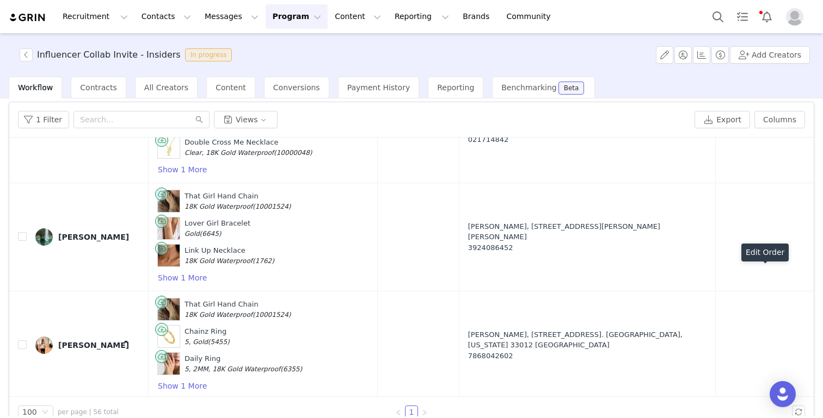
scroll to position [5000, 0]
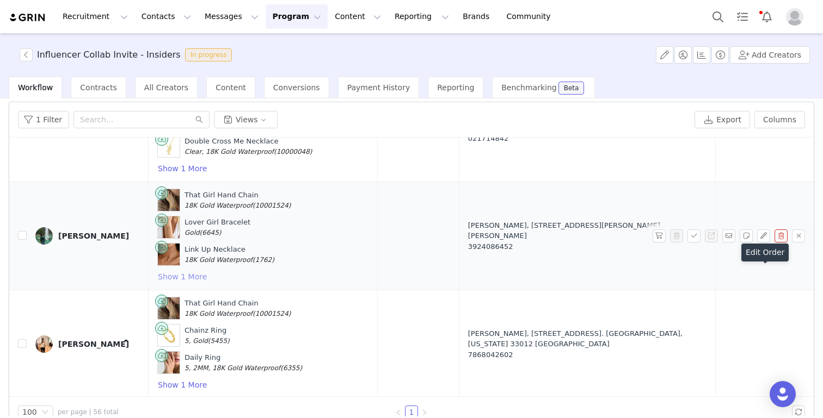
click at [178, 270] on button "Show 1 More" at bounding box center [182, 276] width 50 height 13
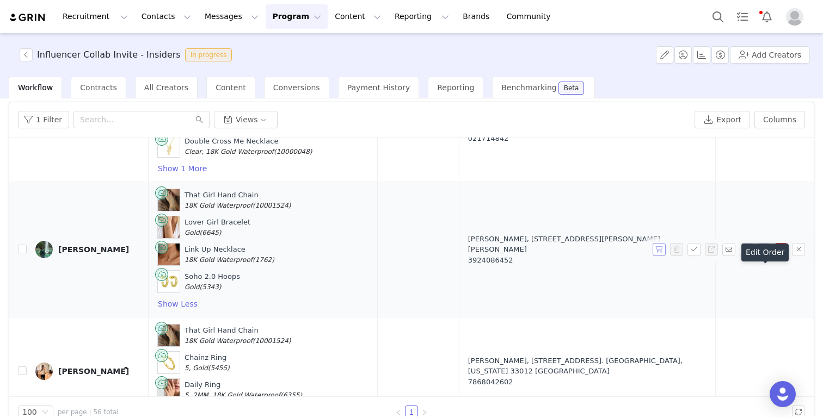
click at [658, 243] on button "button" at bounding box center [658, 249] width 13 height 13
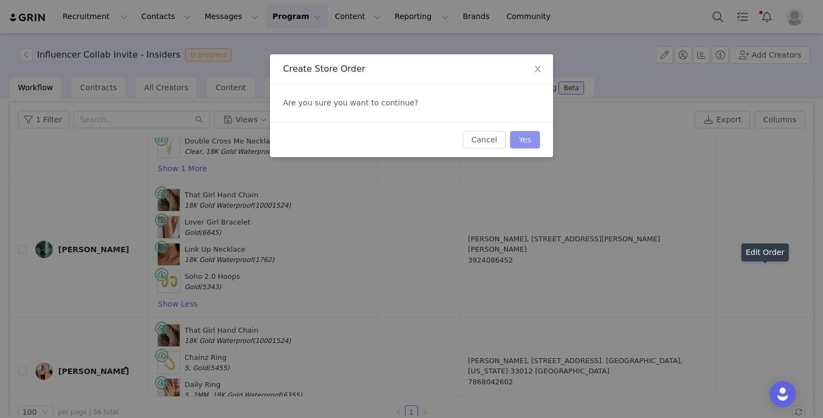
click at [523, 140] on button "Yes" at bounding box center [525, 139] width 30 height 17
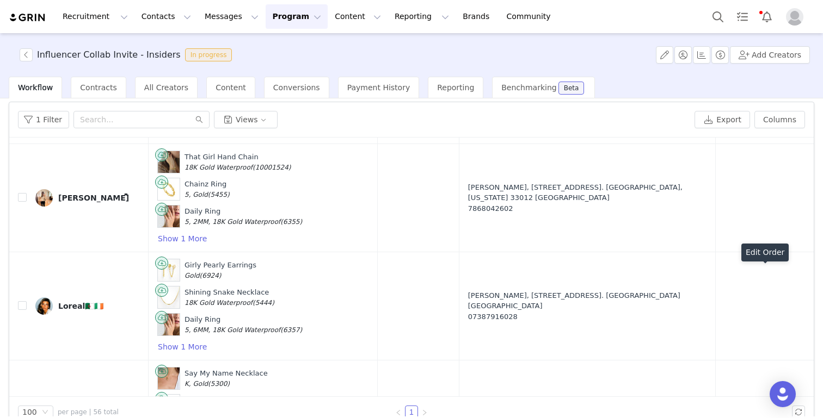
scroll to position [5174, 0]
click at [187, 232] on button "Show 1 More" at bounding box center [182, 238] width 50 height 13
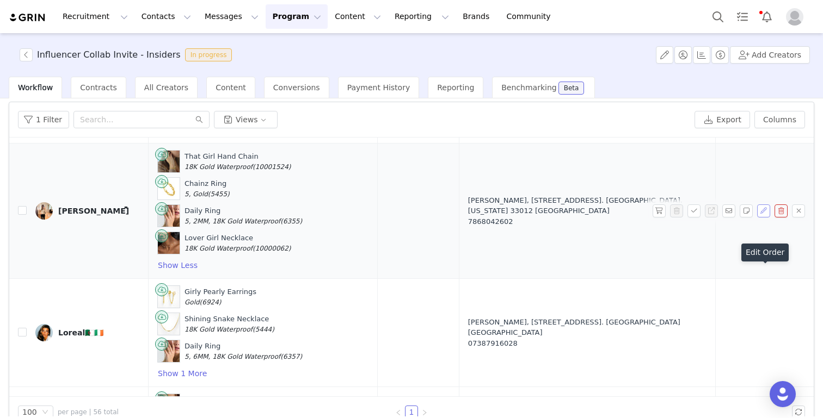
click at [760, 205] on button "button" at bounding box center [763, 211] width 13 height 13
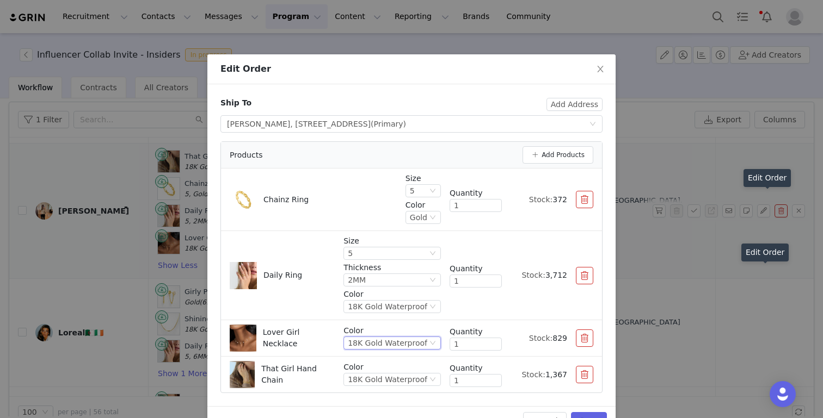
click at [378, 340] on div "18K Gold Waterproof" at bounding box center [387, 343] width 79 height 12
click at [374, 271] on li "Gold" at bounding box center [394, 271] width 93 height 17
click at [596, 414] on button "Save" at bounding box center [589, 420] width 36 height 17
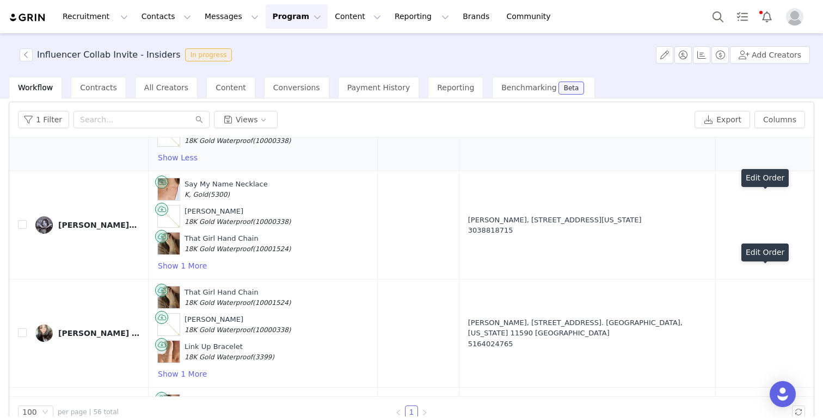
scroll to position [5803, 0]
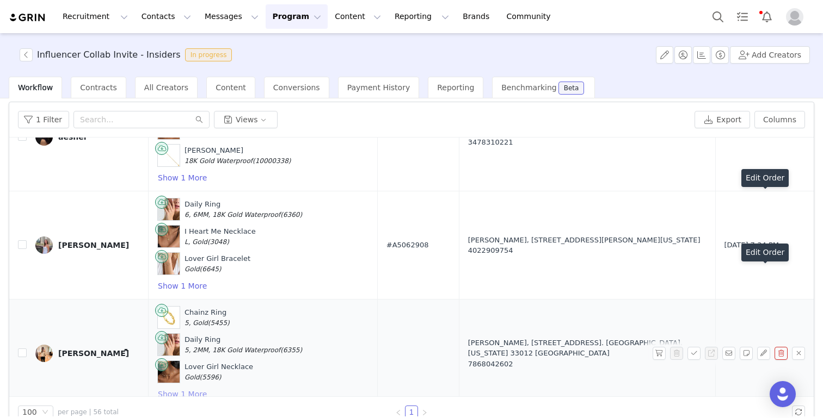
click at [197, 388] on button "Show 1 More" at bounding box center [182, 394] width 50 height 13
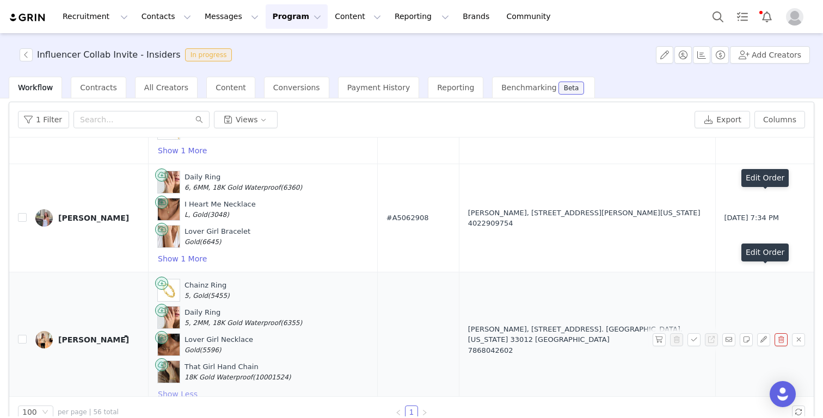
scroll to position [5829, 0]
click at [655, 335] on button "button" at bounding box center [658, 341] width 13 height 13
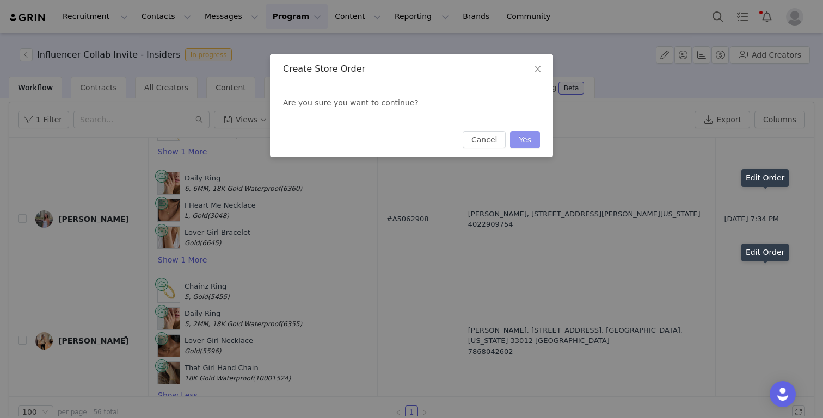
click at [534, 144] on button "Yes" at bounding box center [525, 139] width 30 height 17
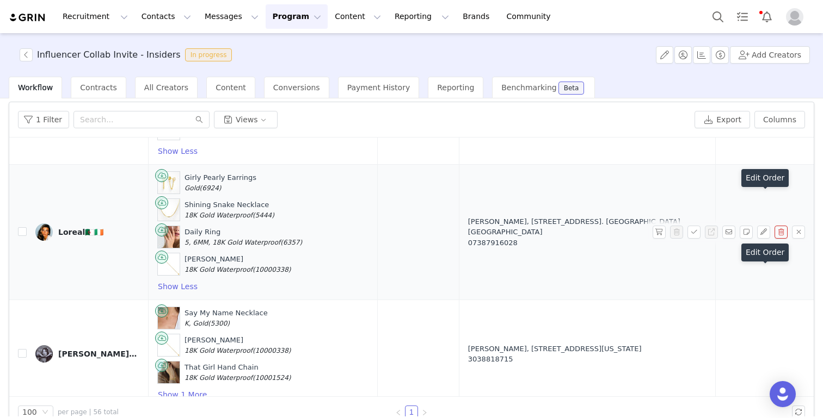
scroll to position [5161, 0]
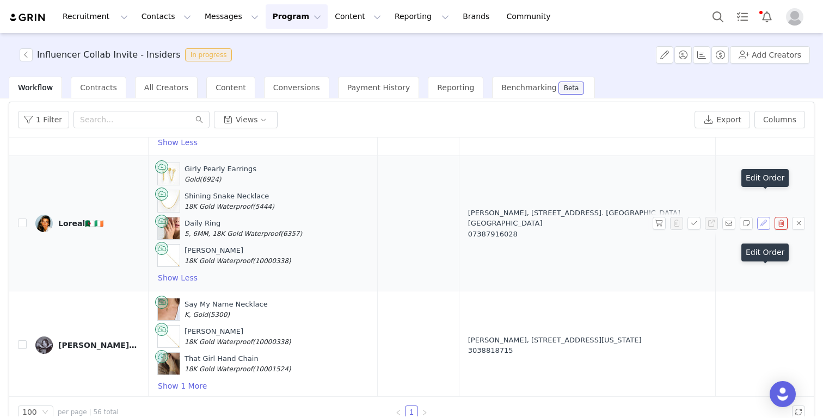
click at [761, 217] on button "button" at bounding box center [763, 223] width 13 height 13
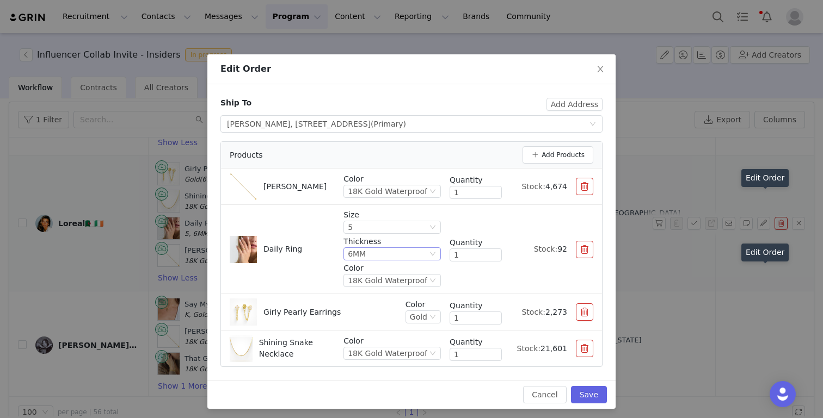
click at [366, 259] on div "6MM" at bounding box center [357, 254] width 18 height 12
click at [363, 309] on li "4MM" at bounding box center [394, 308] width 93 height 17
click at [590, 394] on button "Save" at bounding box center [589, 394] width 36 height 17
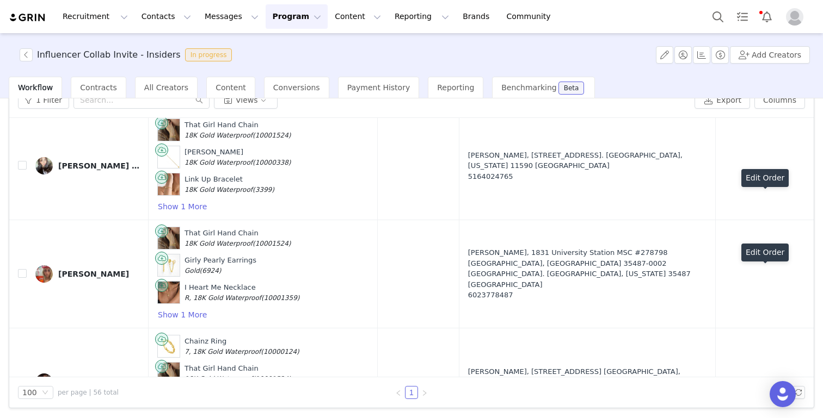
scroll to position [5830, 0]
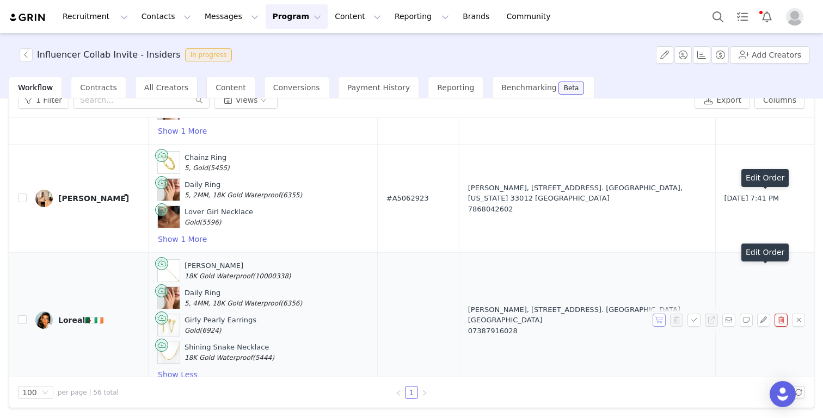
click at [657, 314] on button "button" at bounding box center [658, 320] width 13 height 13
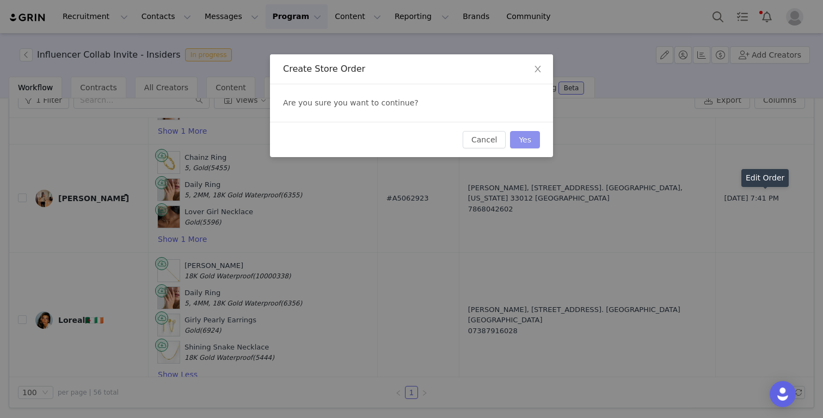
click at [523, 135] on button "Yes" at bounding box center [525, 139] width 30 height 17
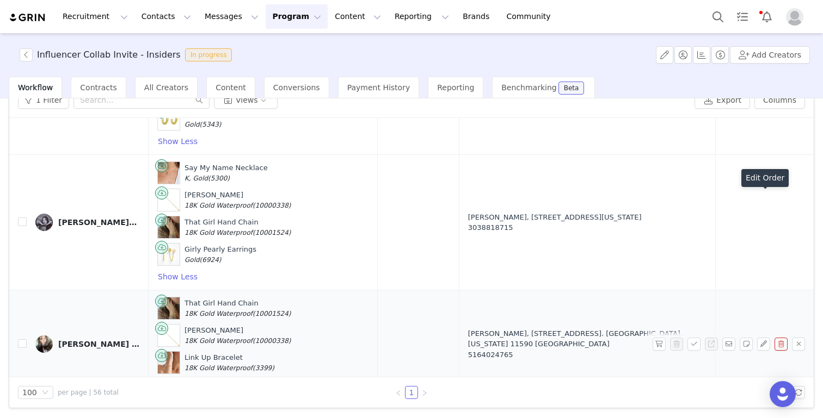
scroll to position [5154, 0]
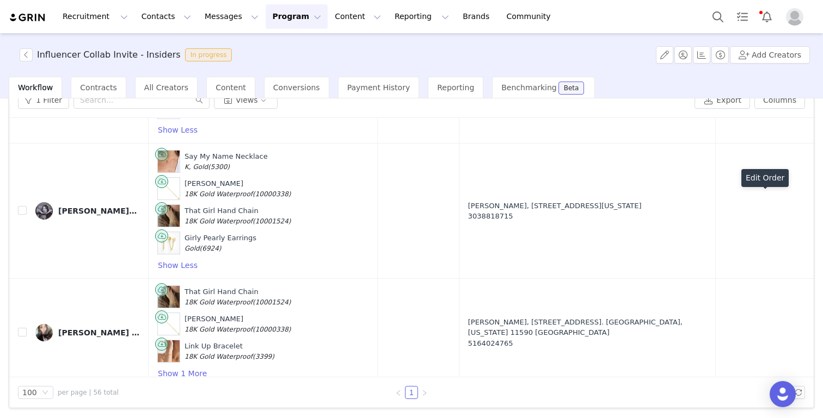
click at [656, 205] on button "button" at bounding box center [658, 211] width 13 height 13
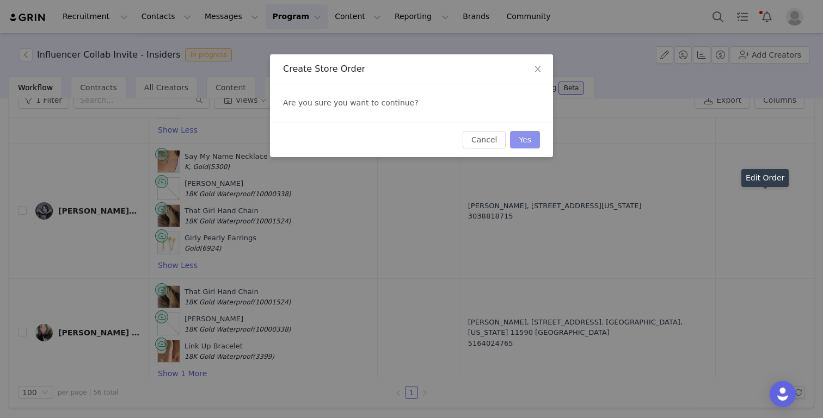
click at [515, 142] on button "Yes" at bounding box center [525, 139] width 30 height 17
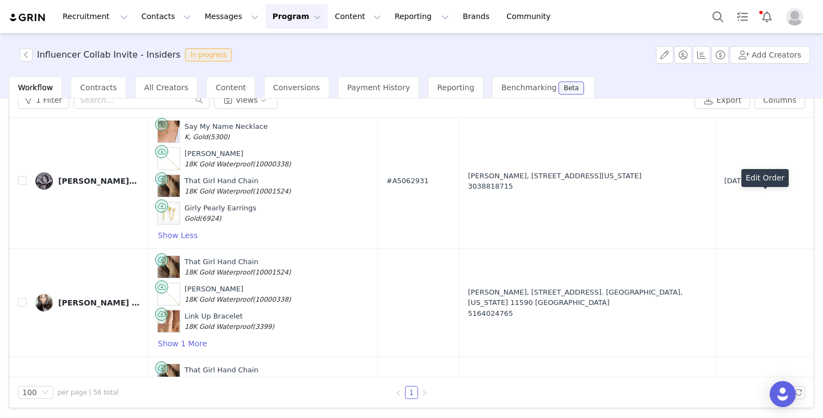
scroll to position [5239, 0]
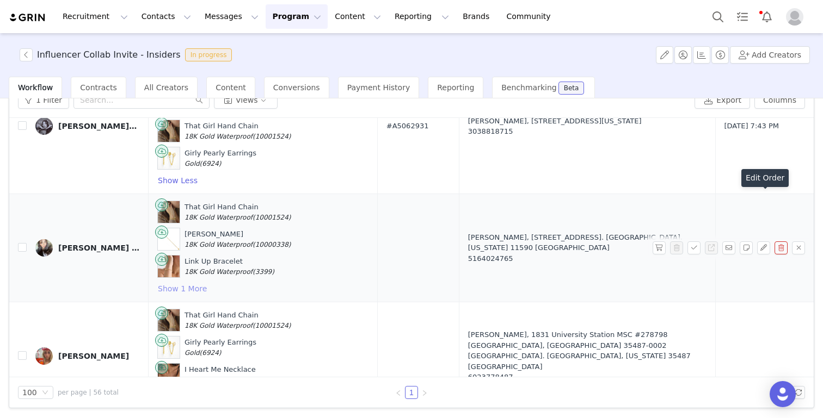
click at [191, 282] on button "Show 1 More" at bounding box center [182, 288] width 50 height 13
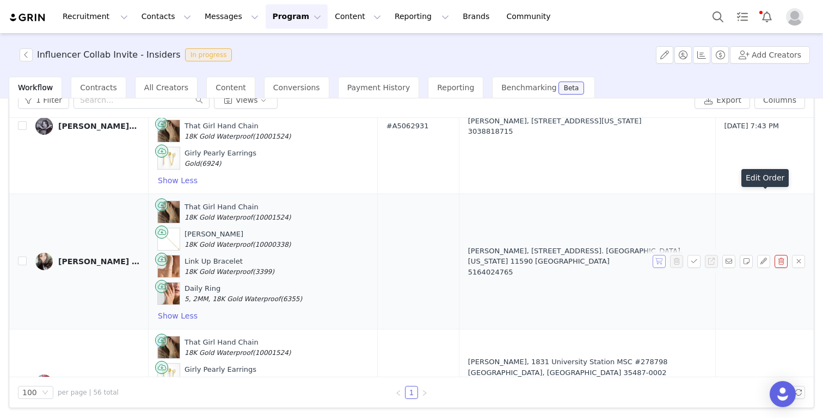
click at [656, 255] on button "button" at bounding box center [658, 261] width 13 height 13
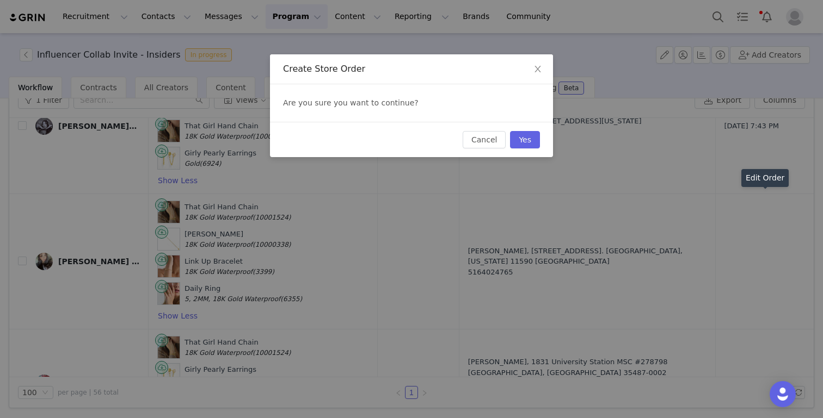
click at [530, 131] on div "Cancel Yes" at bounding box center [411, 139] width 283 height 35
click at [526, 138] on button "Yes" at bounding box center [525, 139] width 30 height 17
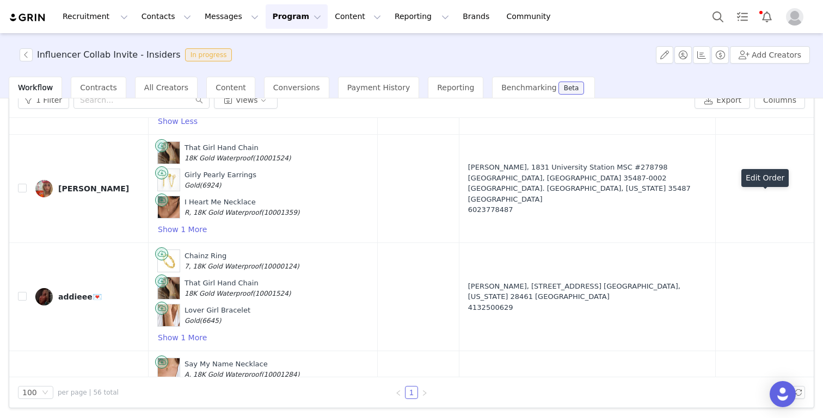
scroll to position [5432, 0]
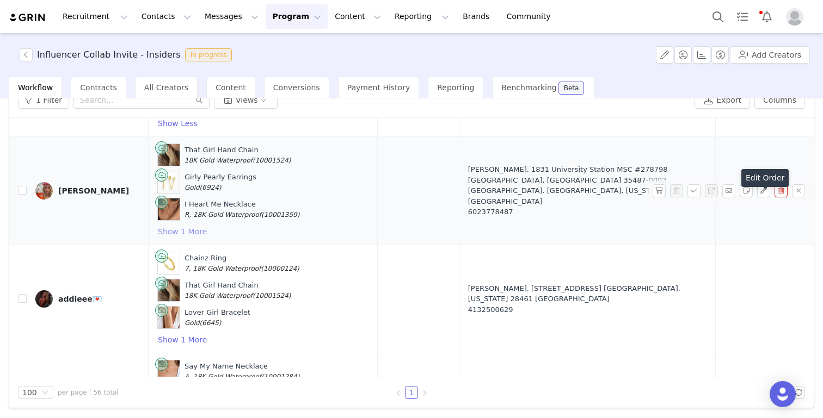
click at [192, 225] on button "Show 1 More" at bounding box center [182, 231] width 50 height 13
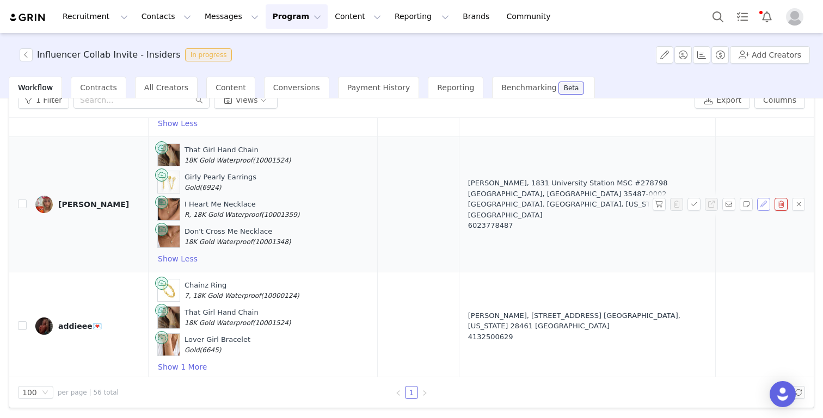
click at [765, 198] on button "button" at bounding box center [763, 204] width 13 height 13
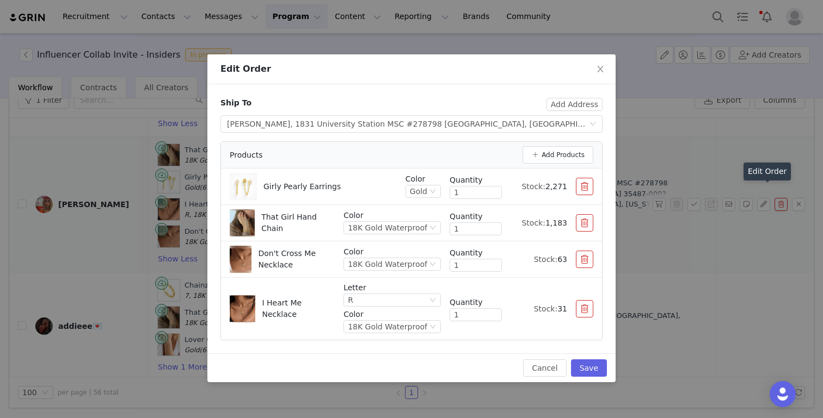
click at [588, 259] on button "button" at bounding box center [584, 259] width 17 height 17
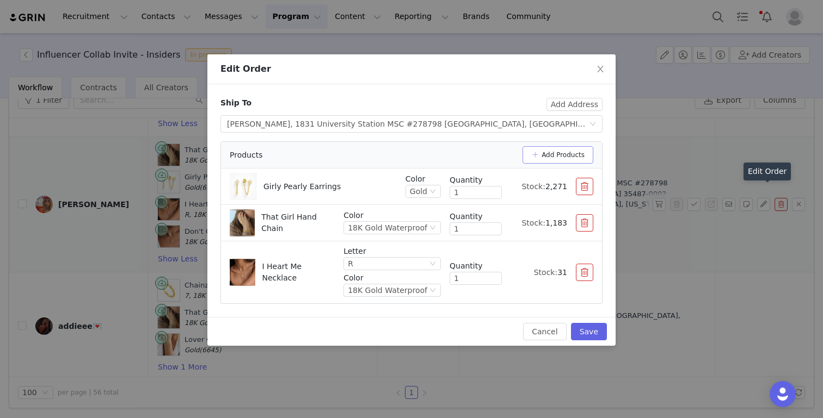
click at [571, 153] on button "Add Products" at bounding box center [557, 154] width 71 height 17
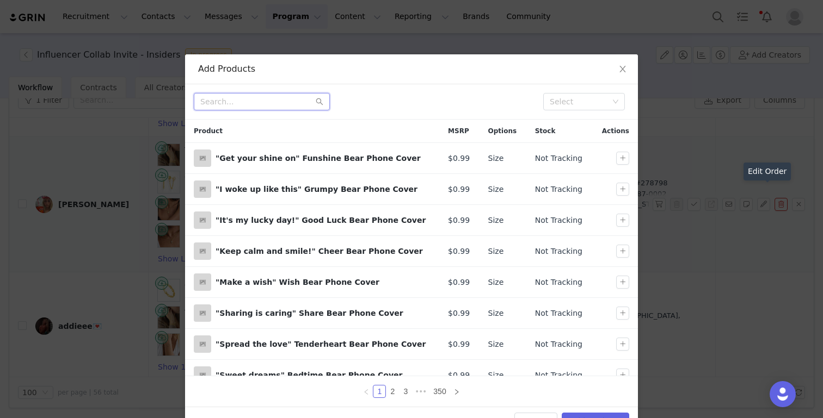
click at [275, 104] on input "text" at bounding box center [262, 101] width 136 height 17
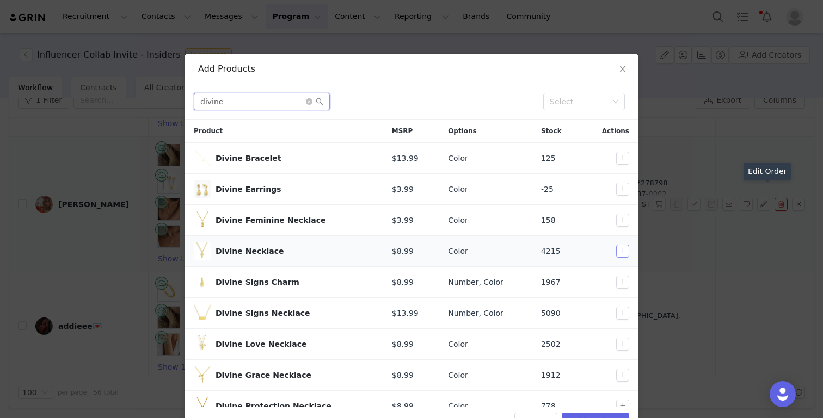
type input "divine"
click at [627, 251] on button "button" at bounding box center [622, 251] width 13 height 13
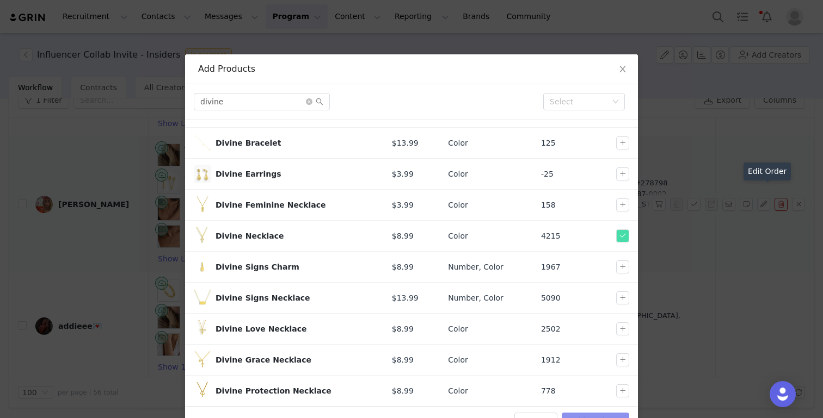
click at [590, 414] on button "Add Products" at bounding box center [595, 421] width 67 height 17
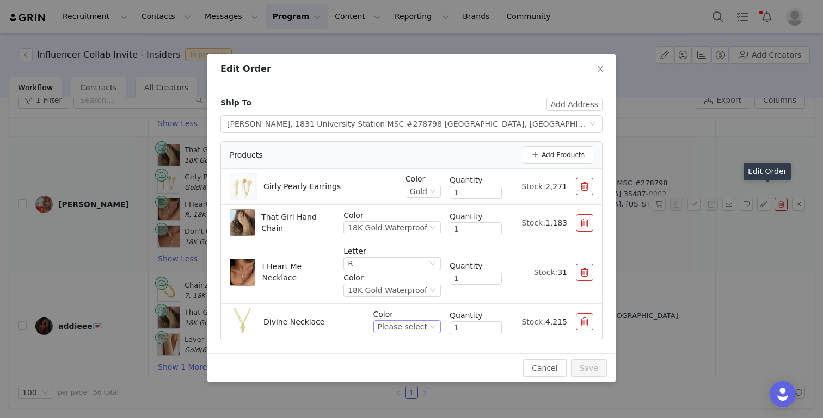
click at [424, 329] on div "Please select" at bounding box center [403, 327] width 50 height 12
click at [396, 367] on li "Gold" at bounding box center [409, 363] width 64 height 17
click at [591, 369] on button "Save" at bounding box center [589, 368] width 36 height 17
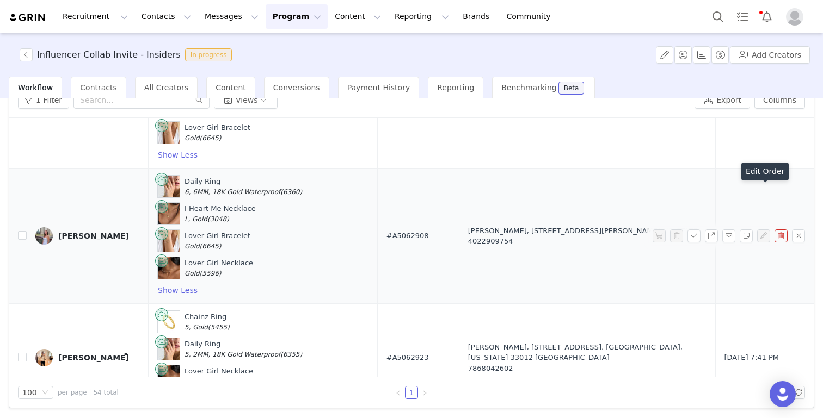
scroll to position [5641, 0]
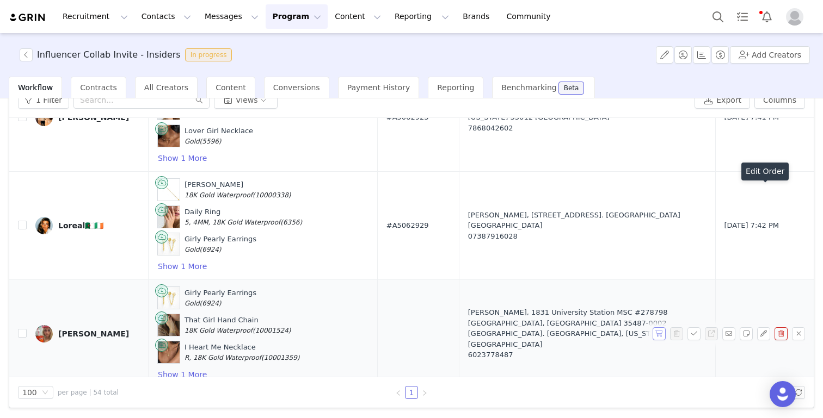
click at [661, 328] on button "button" at bounding box center [658, 334] width 13 height 13
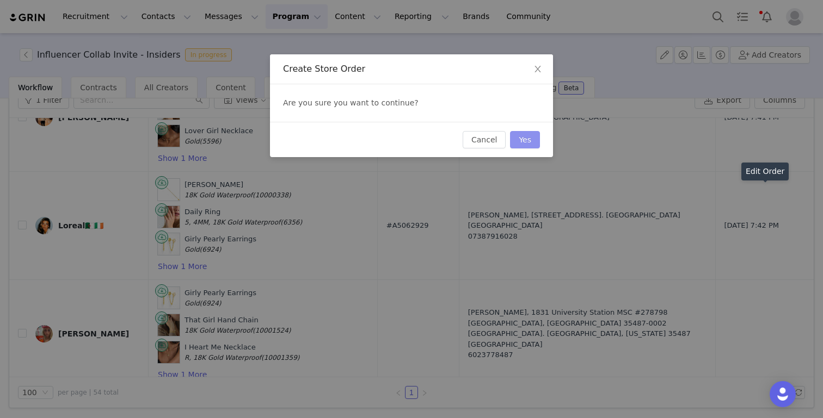
click at [525, 139] on button "Yes" at bounding box center [525, 139] width 30 height 17
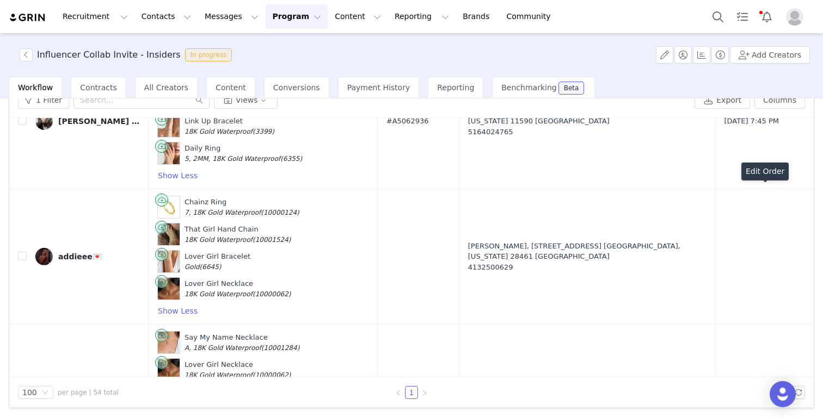
scroll to position [5111, 0]
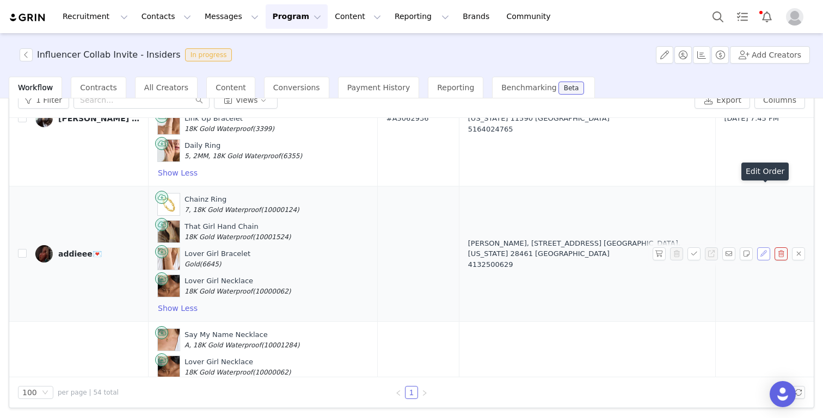
click at [757, 248] on button "button" at bounding box center [763, 254] width 13 height 13
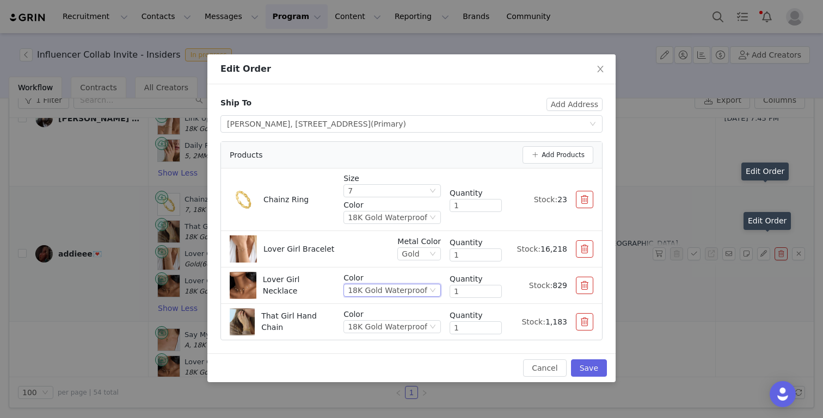
click at [405, 293] on div "18K Gold Waterproof" at bounding box center [387, 291] width 79 height 12
click at [393, 334] on li "Gold" at bounding box center [394, 327] width 93 height 17
click at [594, 366] on button "Save" at bounding box center [589, 368] width 36 height 17
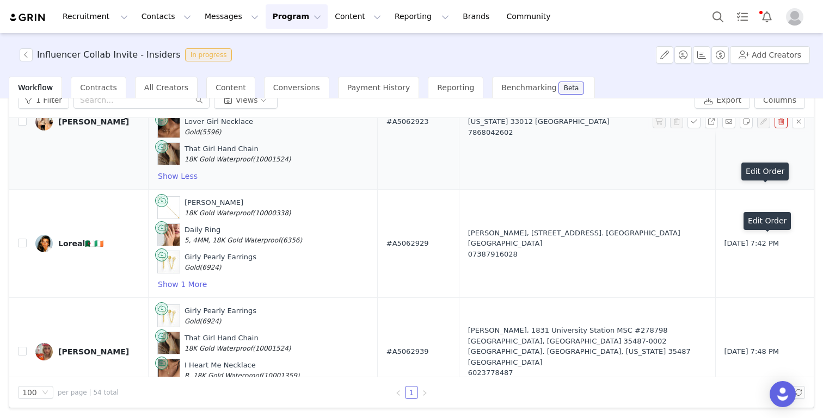
scroll to position [5641, 0]
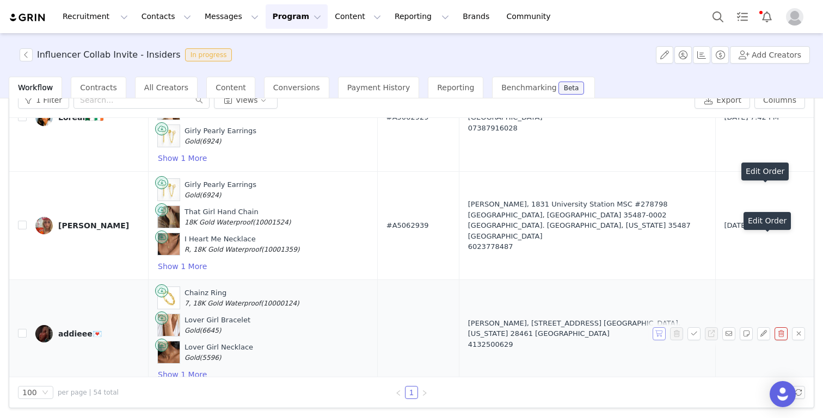
click at [658, 328] on button "button" at bounding box center [658, 334] width 13 height 13
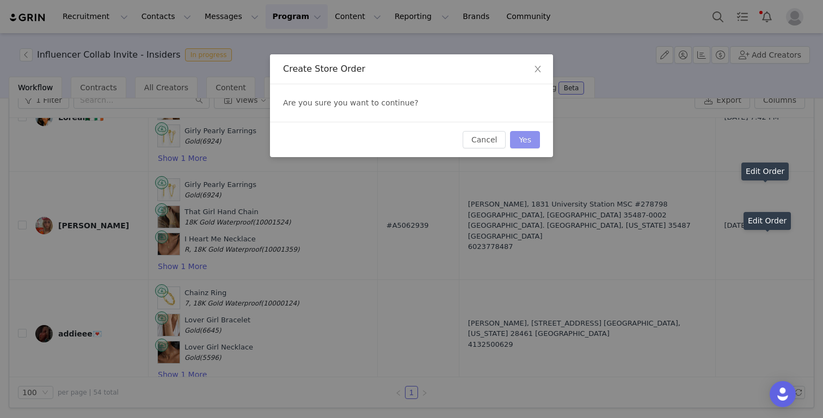
click at [524, 140] on button "Yes" at bounding box center [525, 139] width 30 height 17
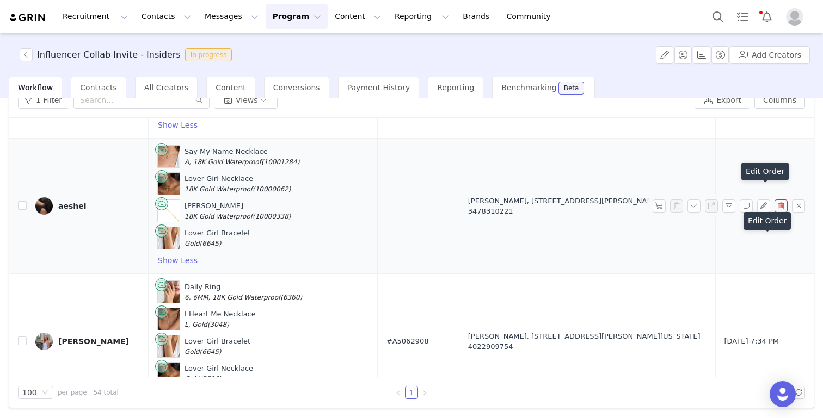
scroll to position [5147, 0]
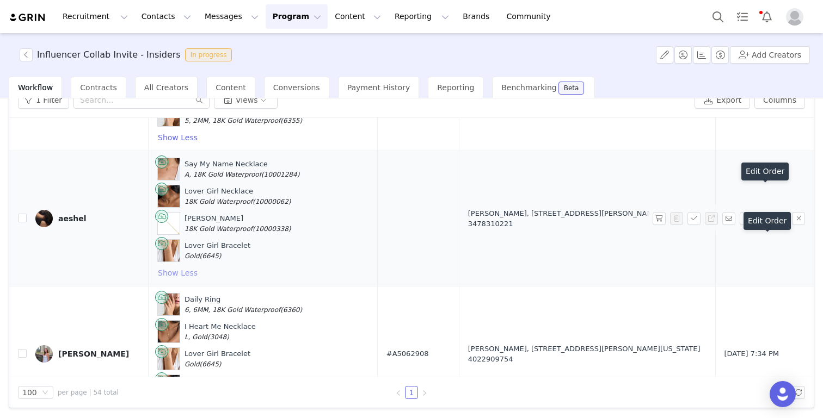
click at [188, 267] on button "Show Less" at bounding box center [177, 273] width 41 height 13
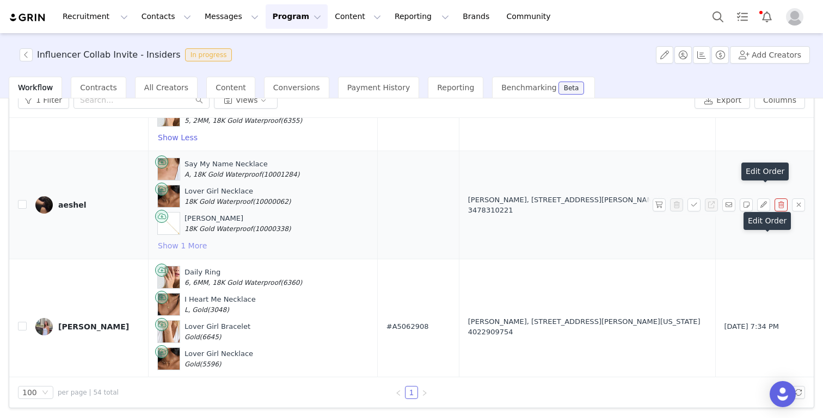
click at [188, 239] on button "Show 1 More" at bounding box center [182, 245] width 50 height 13
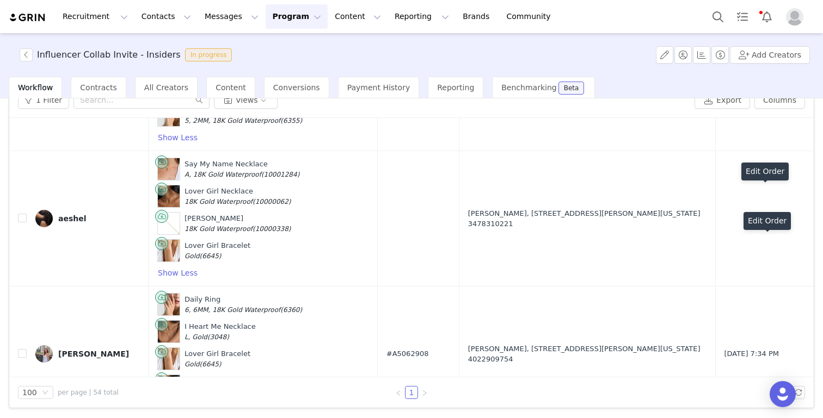
click at [762, 212] on button "button" at bounding box center [763, 218] width 13 height 13
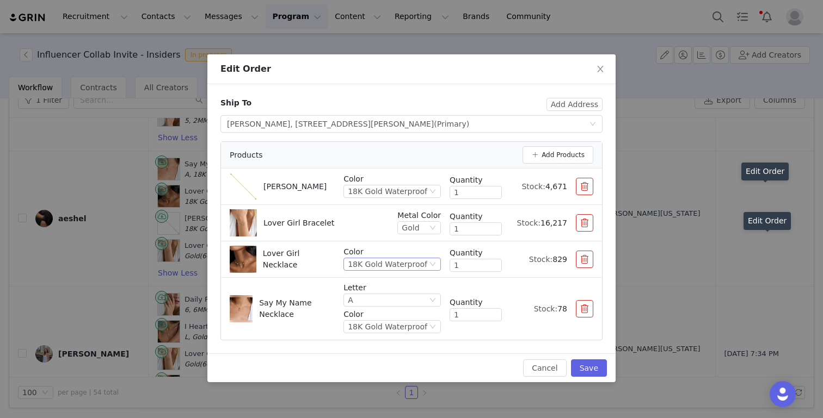
click at [402, 266] on div "18K Gold Waterproof" at bounding box center [387, 264] width 79 height 12
click at [369, 301] on li "Gold" at bounding box center [394, 301] width 93 height 17
click at [594, 369] on button "Save" at bounding box center [589, 368] width 36 height 17
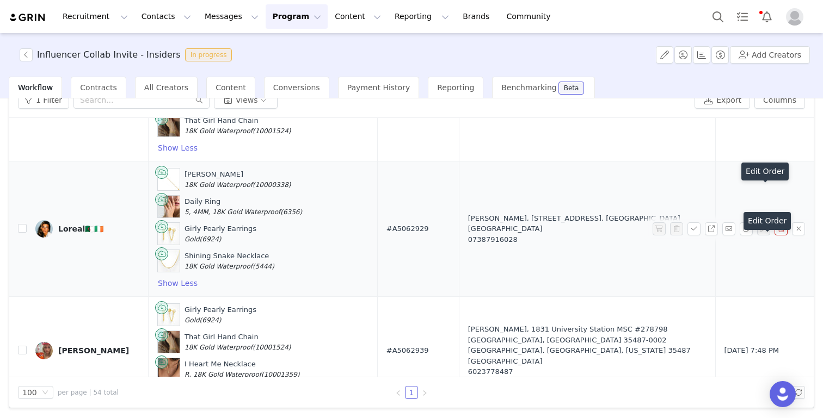
scroll to position [5641, 0]
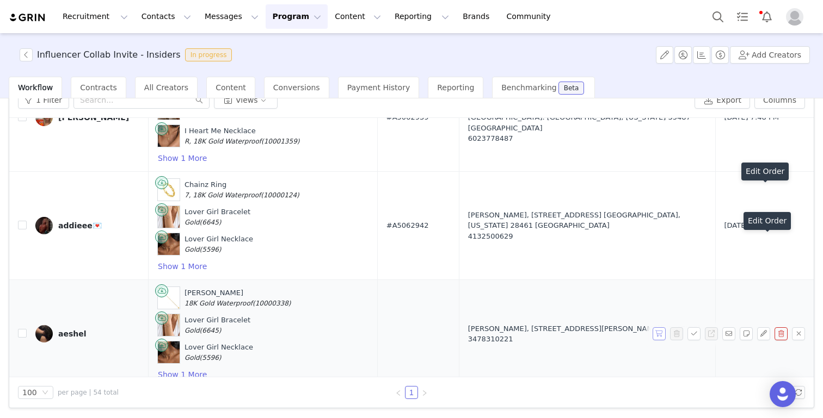
click at [660, 328] on button "button" at bounding box center [658, 334] width 13 height 13
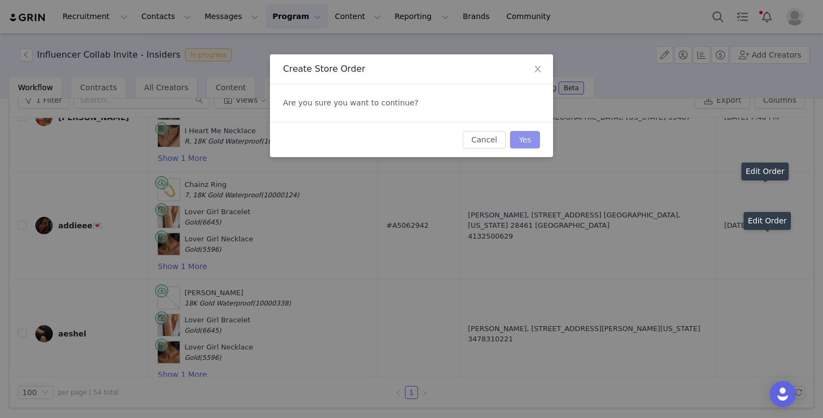
click at [529, 135] on button "Yes" at bounding box center [525, 139] width 30 height 17
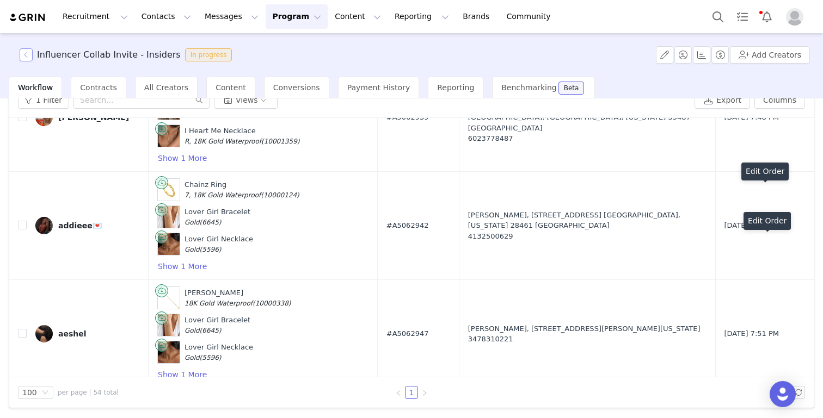
click at [25, 53] on button "button" at bounding box center [26, 54] width 13 height 13
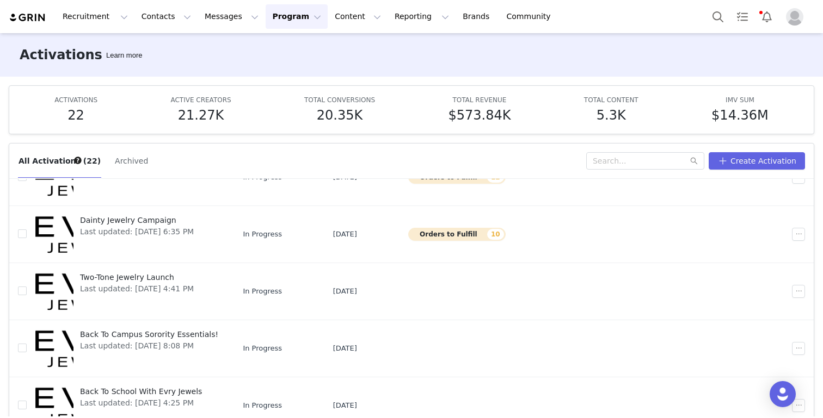
scroll to position [57, 0]
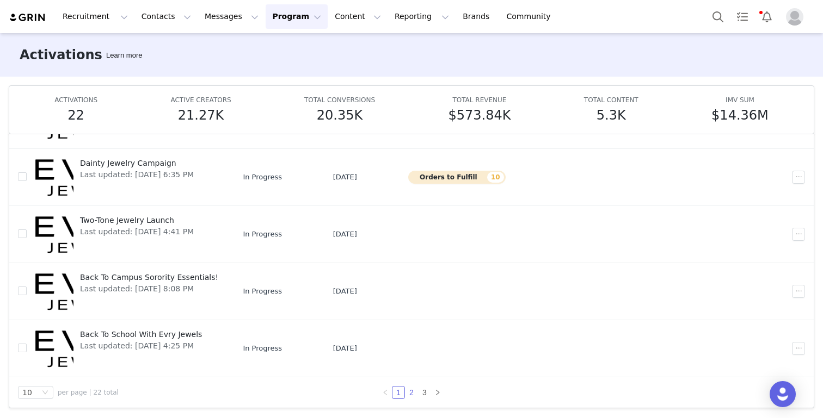
click at [413, 393] on link "2" at bounding box center [411, 393] width 12 height 12
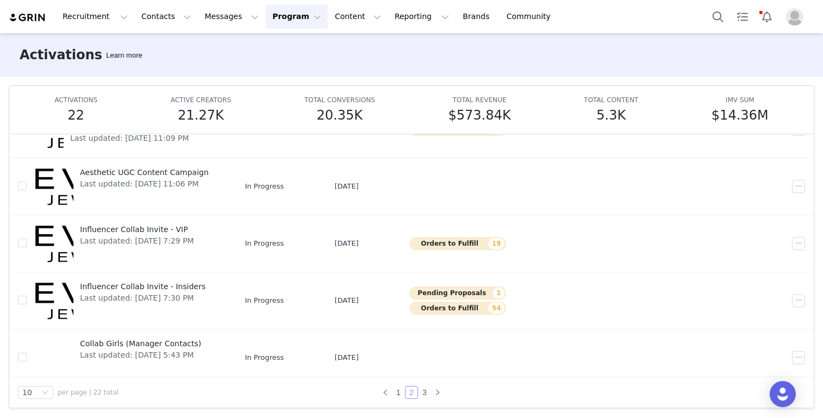
scroll to position [342, 0]
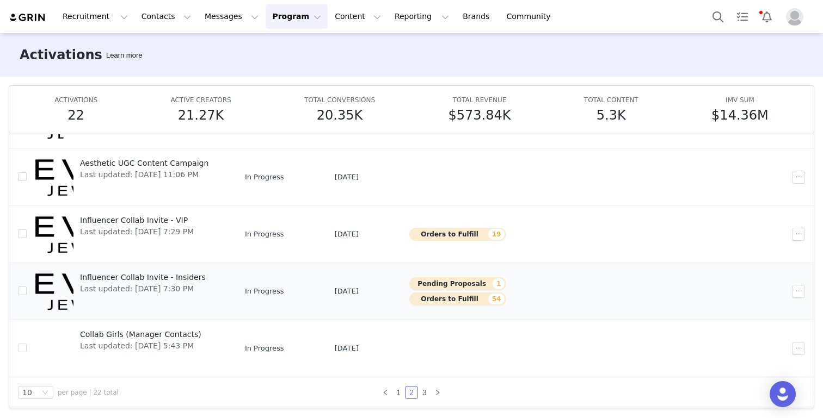
click at [142, 274] on span "Influencer Collab Invite - Insiders" at bounding box center [143, 277] width 126 height 11
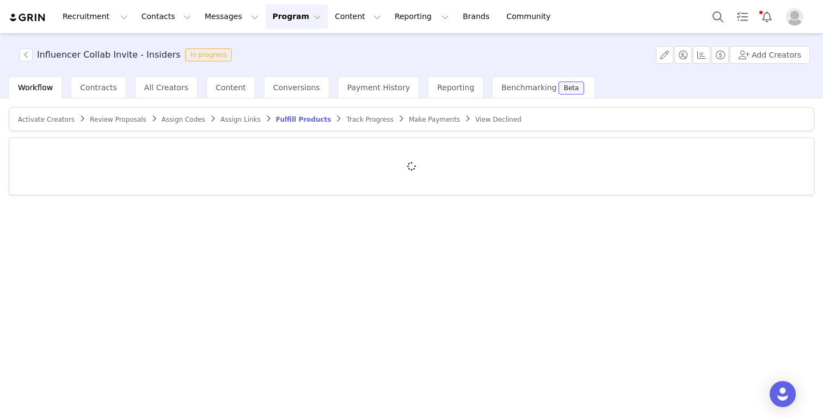
click at [116, 122] on span "Review Proposals" at bounding box center [118, 120] width 57 height 8
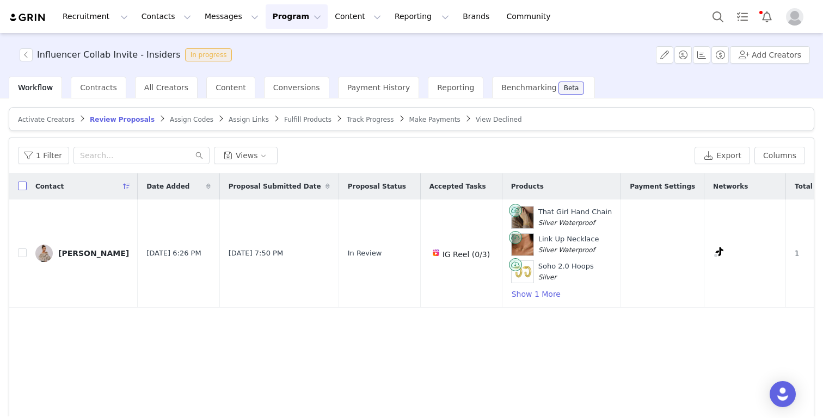
click at [22, 184] on input "checkbox" at bounding box center [22, 186] width 9 height 9
checkbox input "true"
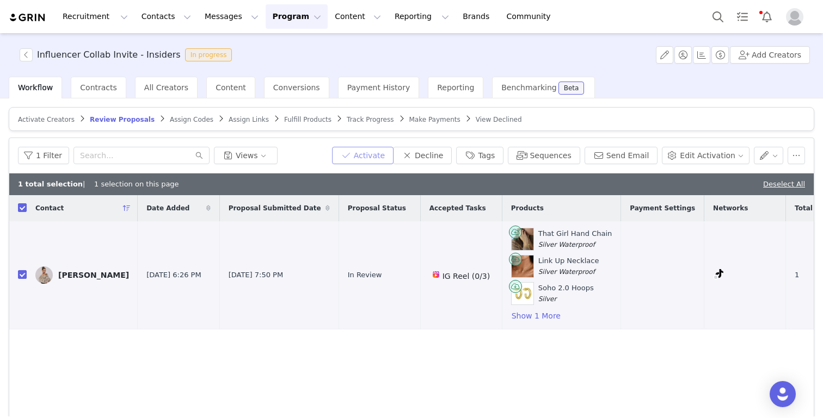
click at [384, 156] on button "Activate" at bounding box center [362, 155] width 61 height 17
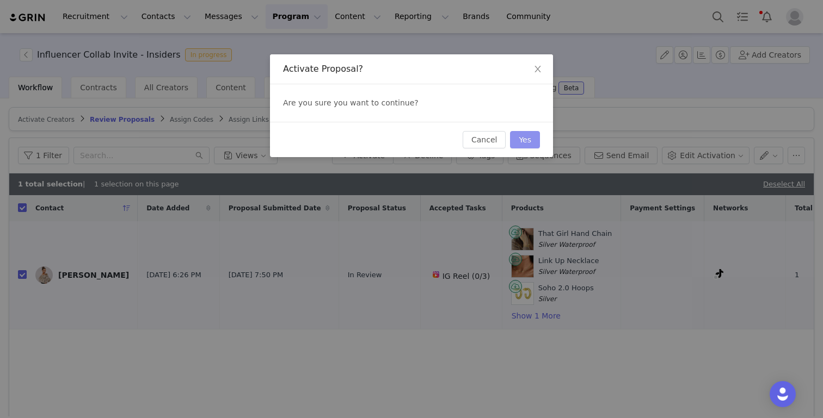
click at [538, 143] on button "Yes" at bounding box center [525, 139] width 30 height 17
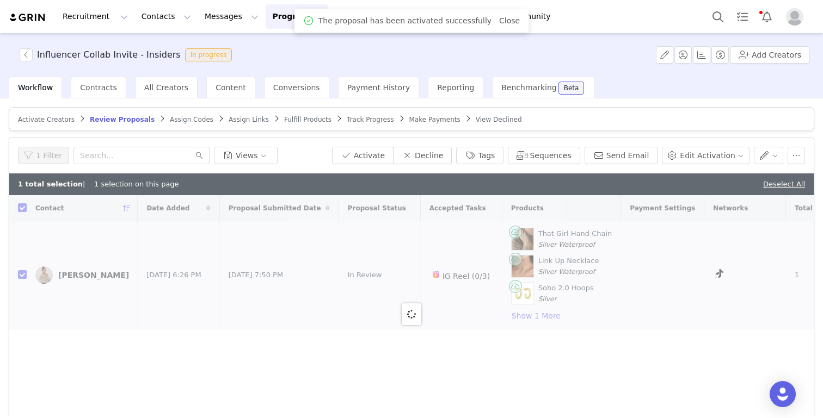
checkbox input "false"
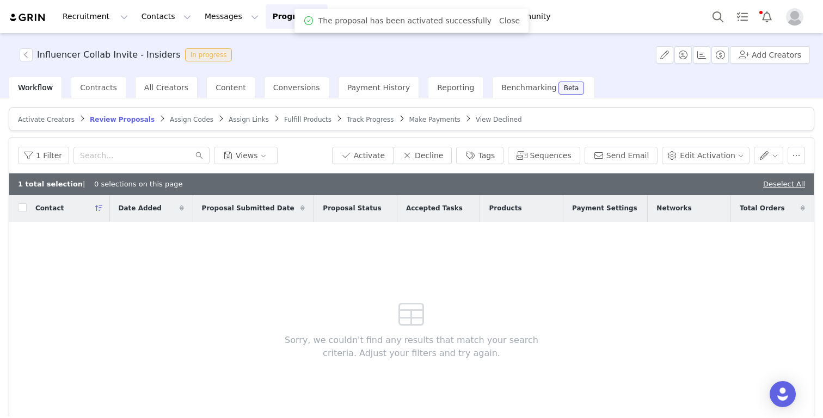
click at [179, 120] on span "Assign Codes" at bounding box center [192, 120] width 44 height 8
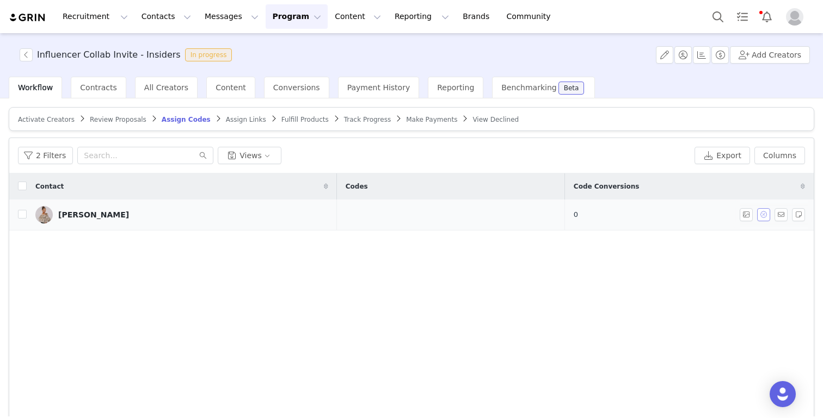
click at [760, 212] on button "button" at bounding box center [763, 214] width 13 height 13
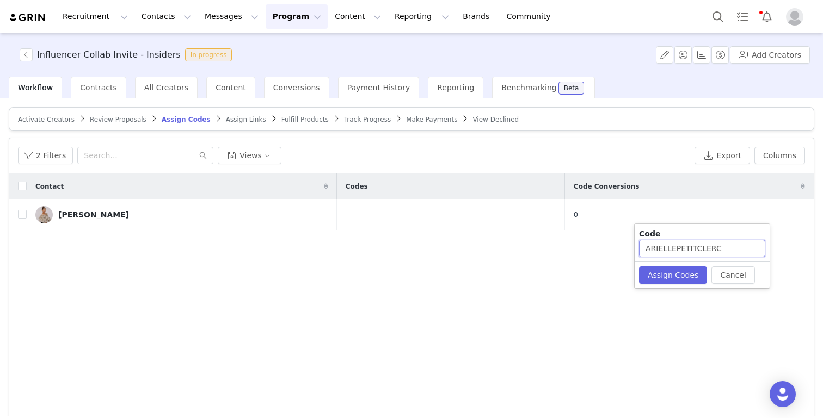
drag, startPoint x: 676, startPoint y: 247, endPoint x: 788, endPoint y: 245, distance: 112.7
click at [788, 245] on body "Recruitment Recruitment Creator Search Curated Lists Landing Pages Web Extensio…" at bounding box center [411, 209] width 823 height 418
type input "ARIELLE5638"
click at [676, 273] on button "Assign Codes" at bounding box center [673, 275] width 68 height 17
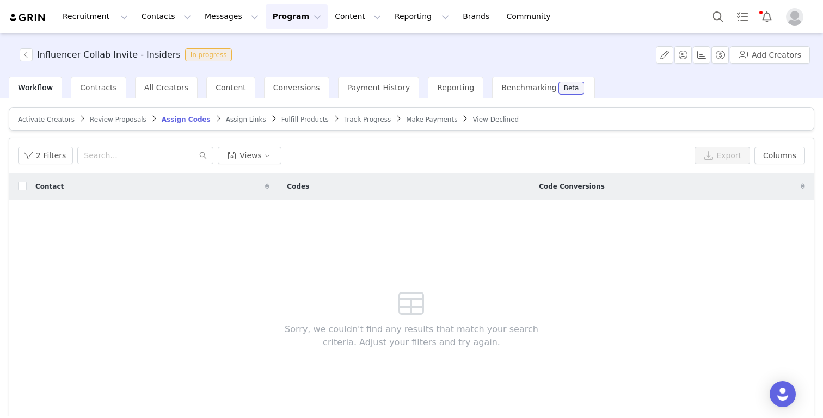
click at [231, 121] on span "Assign Links" at bounding box center [246, 120] width 40 height 8
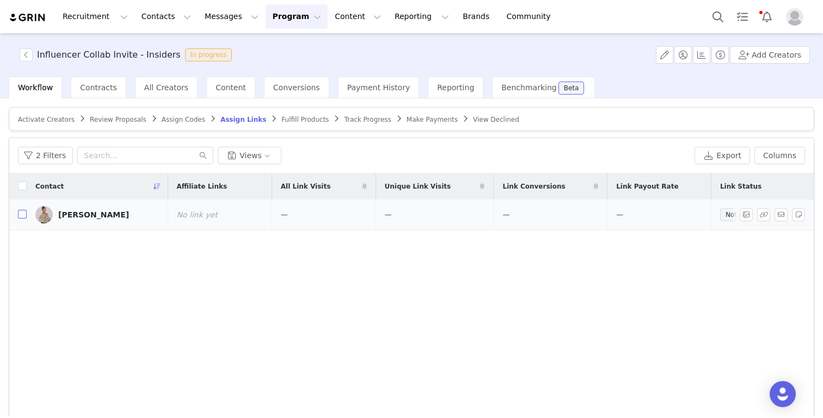
click at [26, 214] on input "checkbox" at bounding box center [22, 214] width 9 height 9
checkbox input "true"
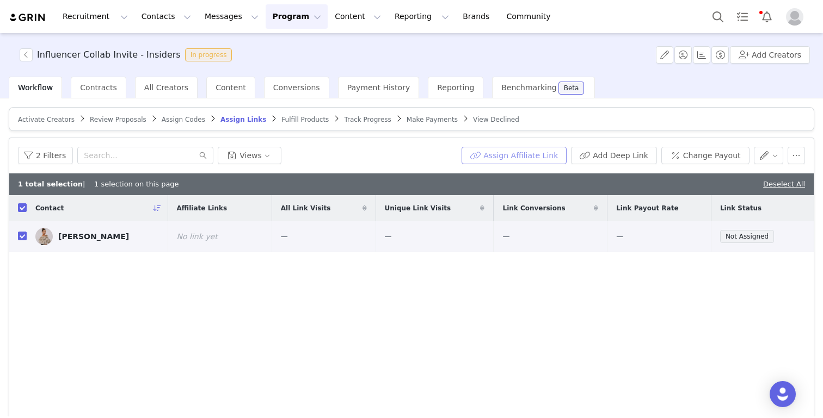
click at [515, 156] on button "Assign Affiliate Link" at bounding box center [513, 155] width 105 height 17
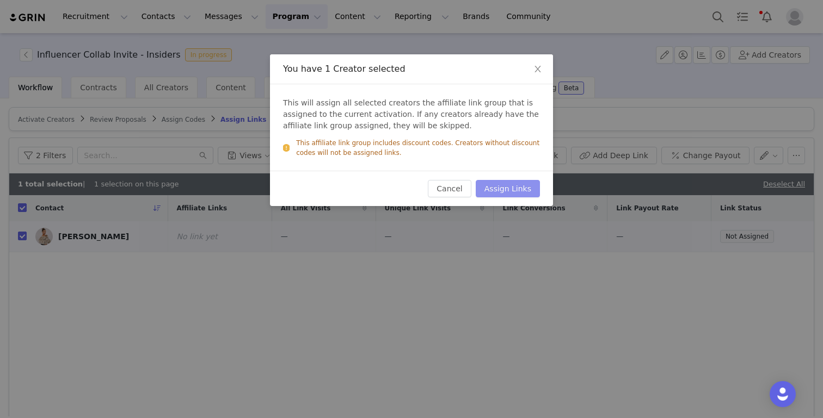
click at [504, 186] on button "Assign Links" at bounding box center [508, 188] width 64 height 17
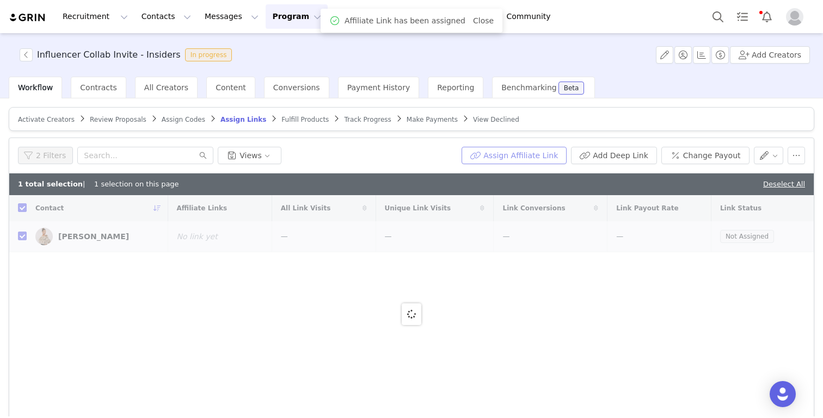
checkbox input "false"
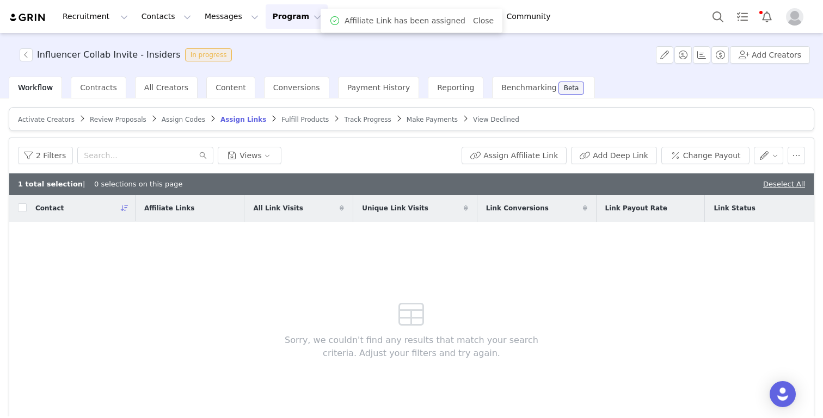
click at [293, 122] on span "Fulfill Products" at bounding box center [304, 120] width 47 height 8
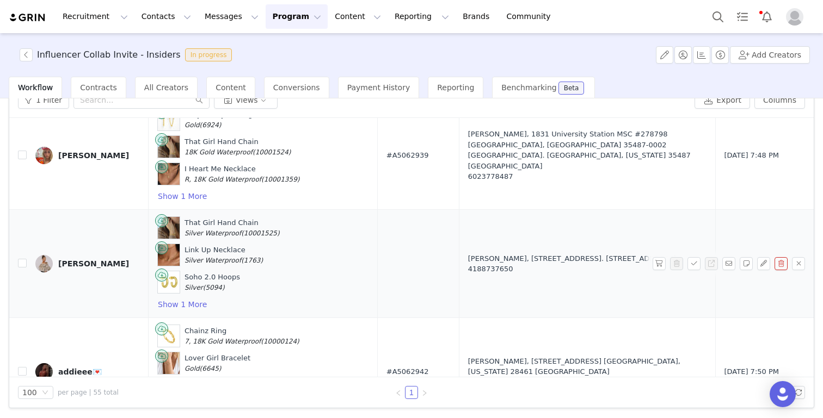
scroll to position [5450, 0]
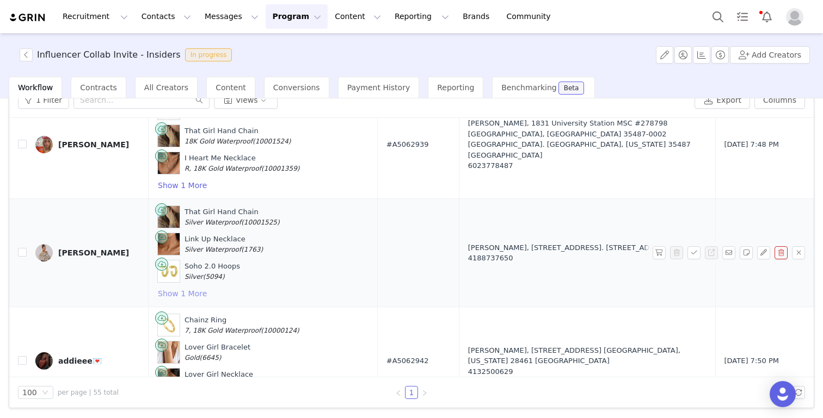
click at [168, 287] on button "Show 1 More" at bounding box center [182, 293] width 50 height 13
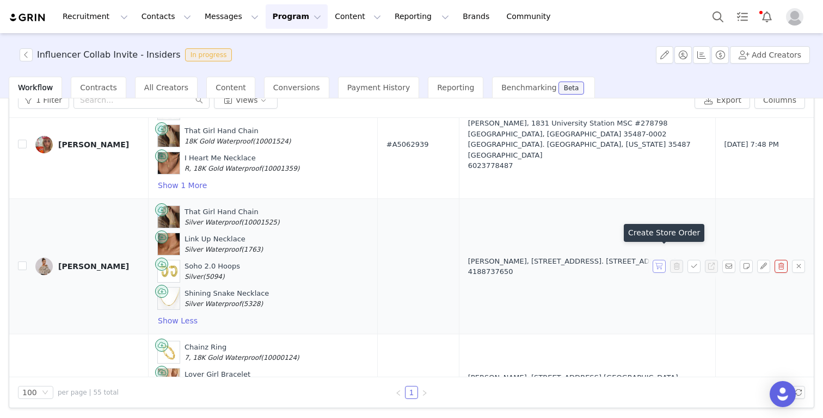
click at [662, 260] on button "button" at bounding box center [658, 266] width 13 height 13
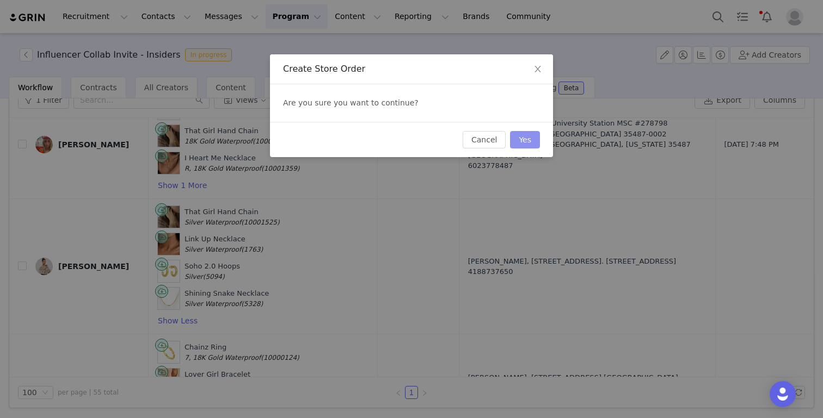
click at [529, 140] on button "Yes" at bounding box center [525, 139] width 30 height 17
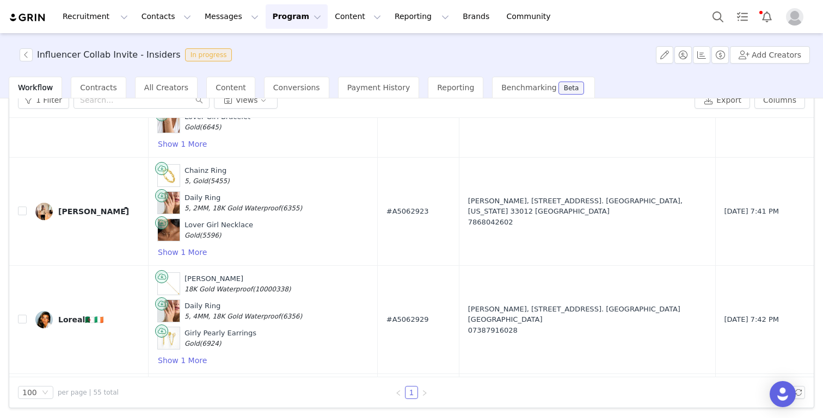
scroll to position [5613, 0]
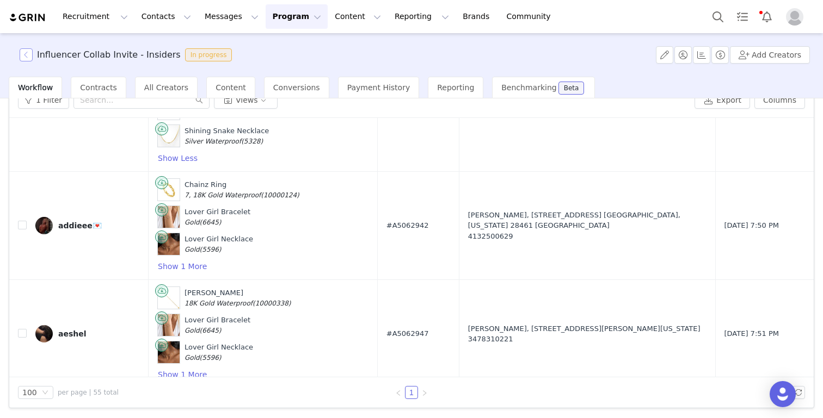
click at [28, 53] on button "button" at bounding box center [26, 54] width 13 height 13
